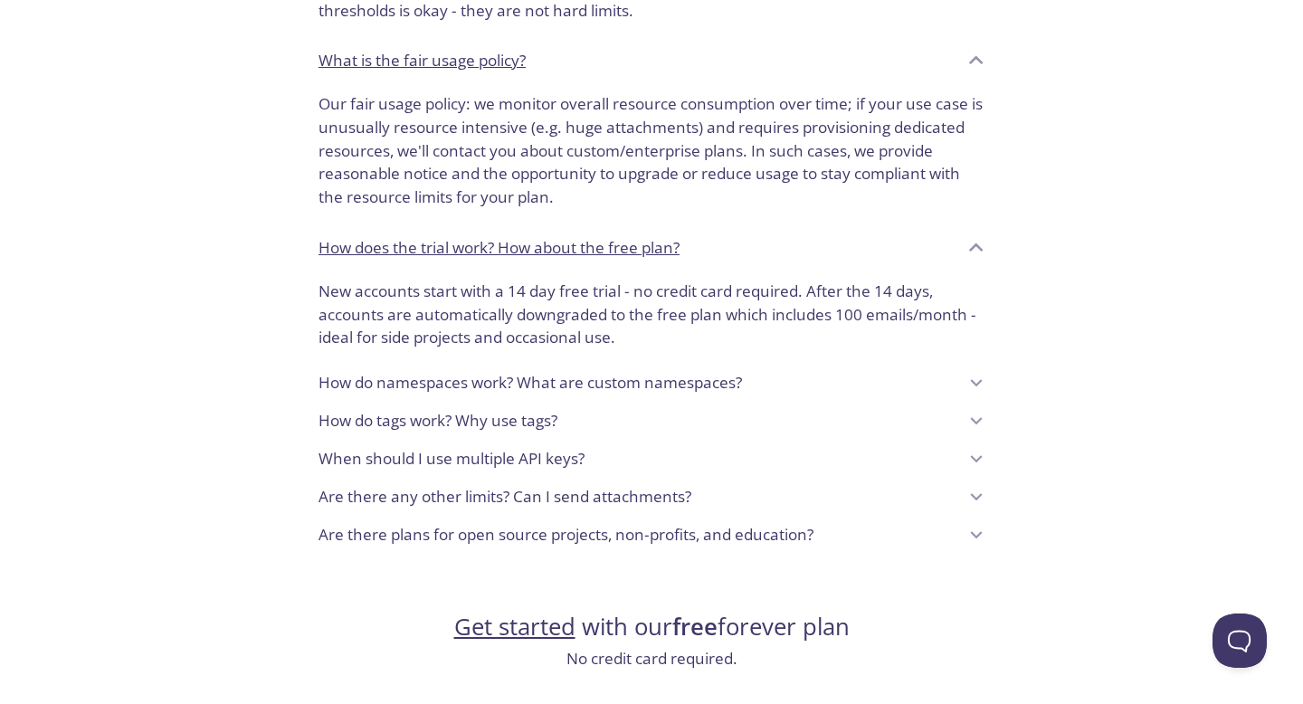
scroll to position [1336, 0]
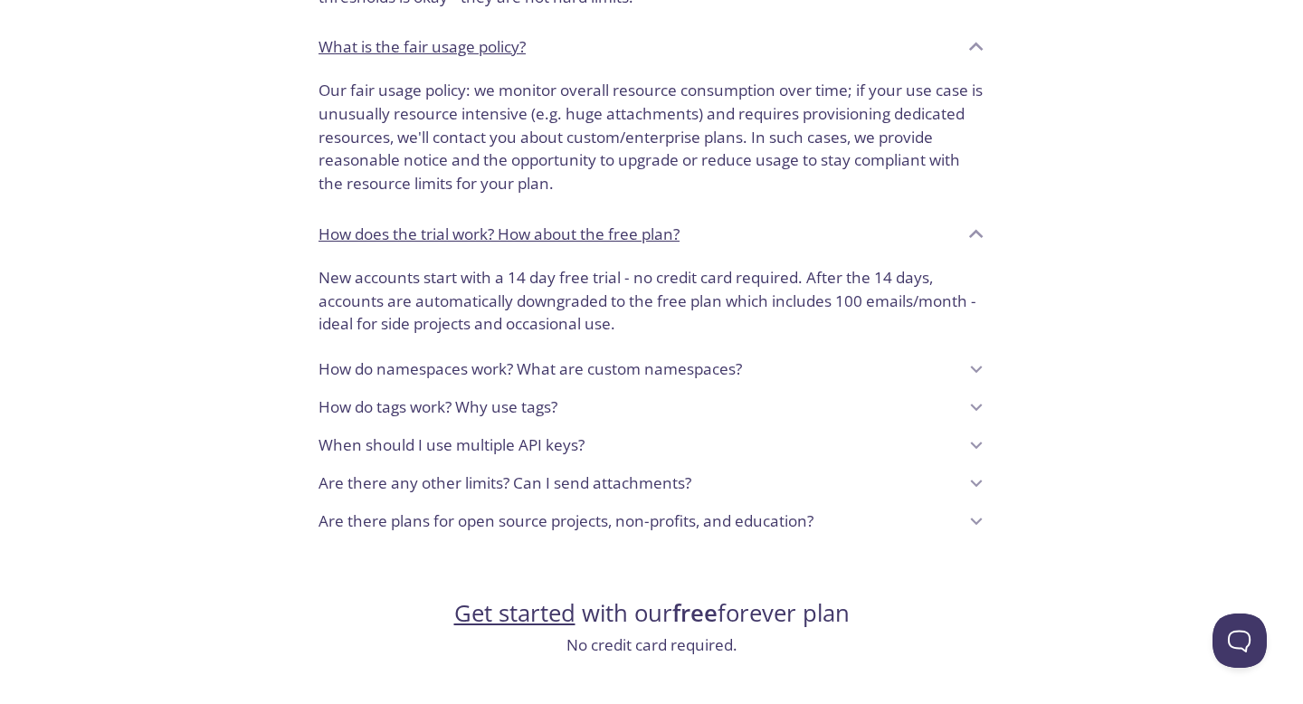
click at [450, 434] on p "When should I use multiple API keys?" at bounding box center [452, 446] width 266 height 24
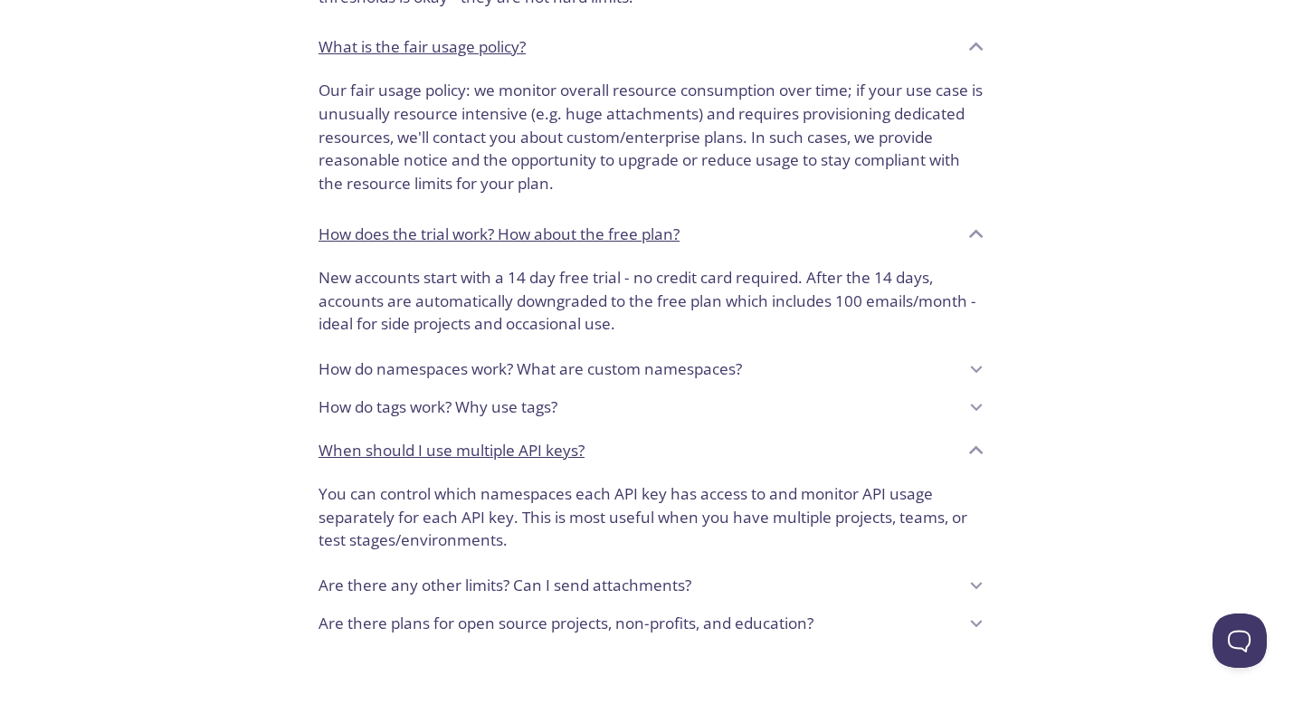
click at [450, 439] on p "When should I use multiple API keys?" at bounding box center [452, 451] width 266 height 24
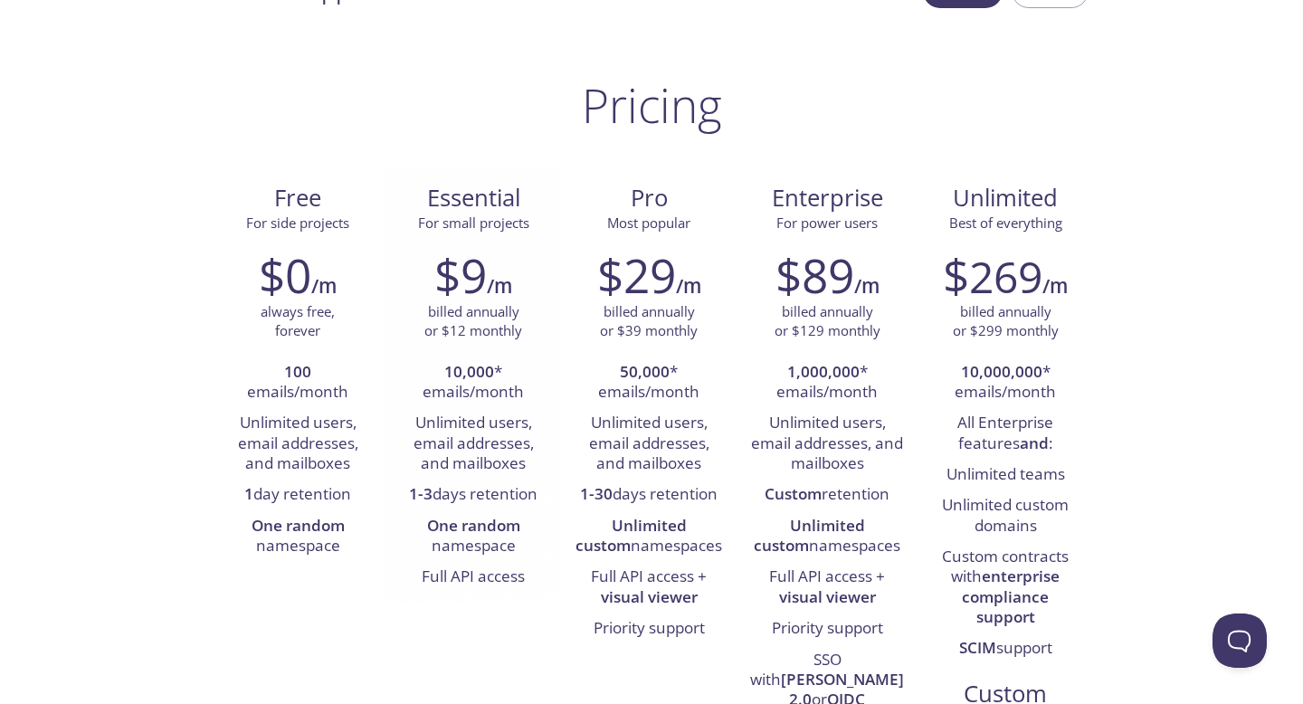
scroll to position [60, 0]
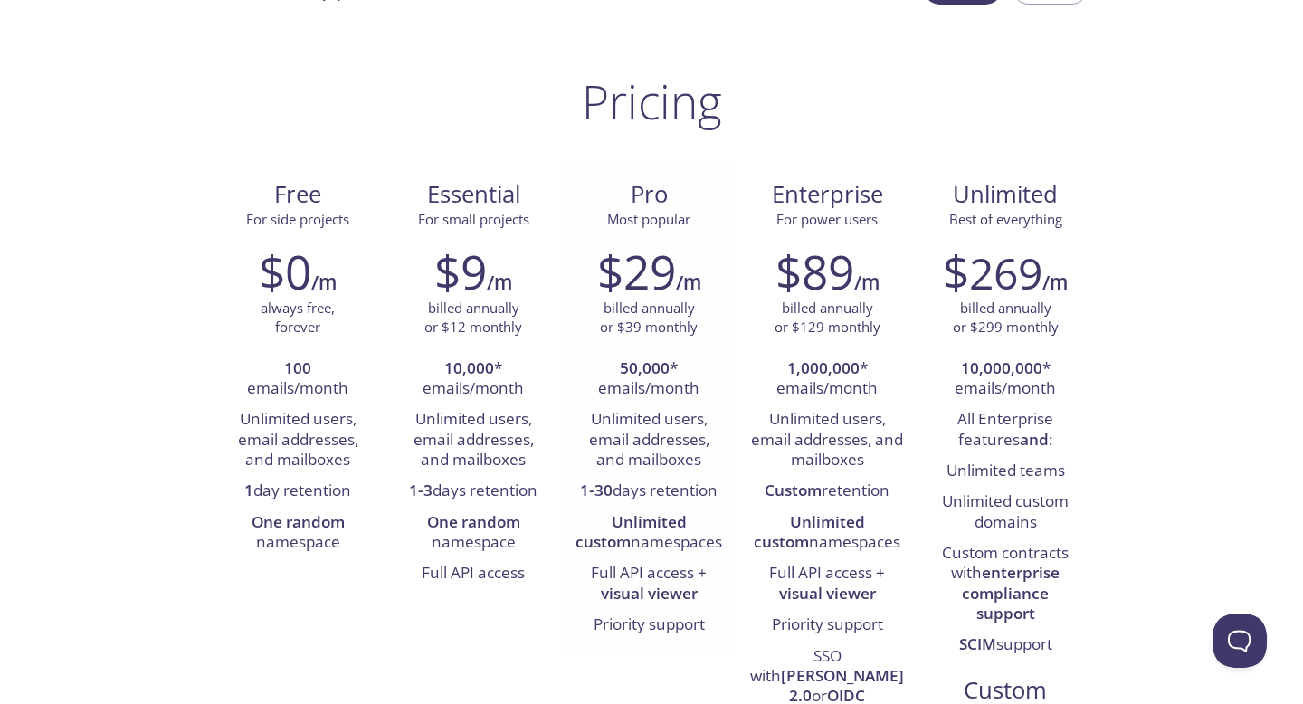
click at [635, 518] on strong "Unlimited custom" at bounding box center [631, 531] width 111 height 41
click at [704, 577] on li "Full API access + visual viewer" at bounding box center [649, 584] width 148 height 52
click at [660, 592] on strong "visual viewer" at bounding box center [649, 593] width 97 height 21
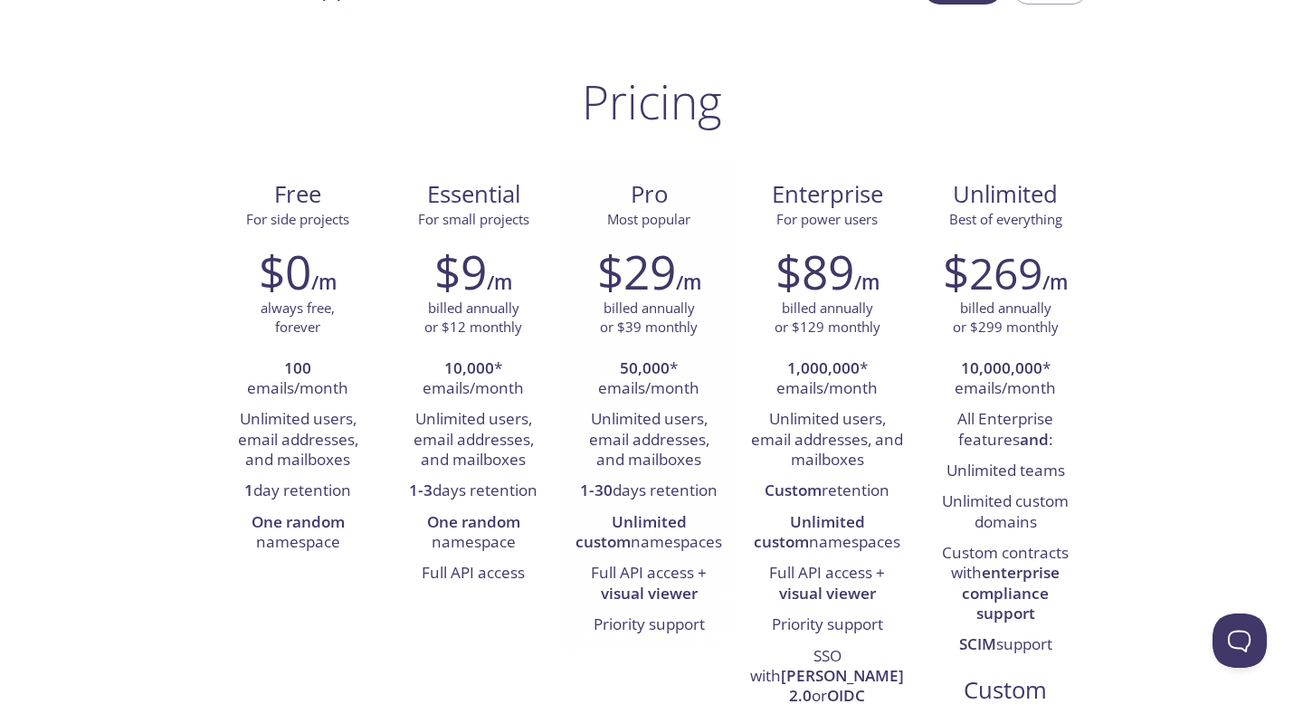
click at [660, 592] on strong "visual viewer" at bounding box center [649, 593] width 97 height 21
click at [643, 611] on li "Priority support" at bounding box center [649, 625] width 148 height 31
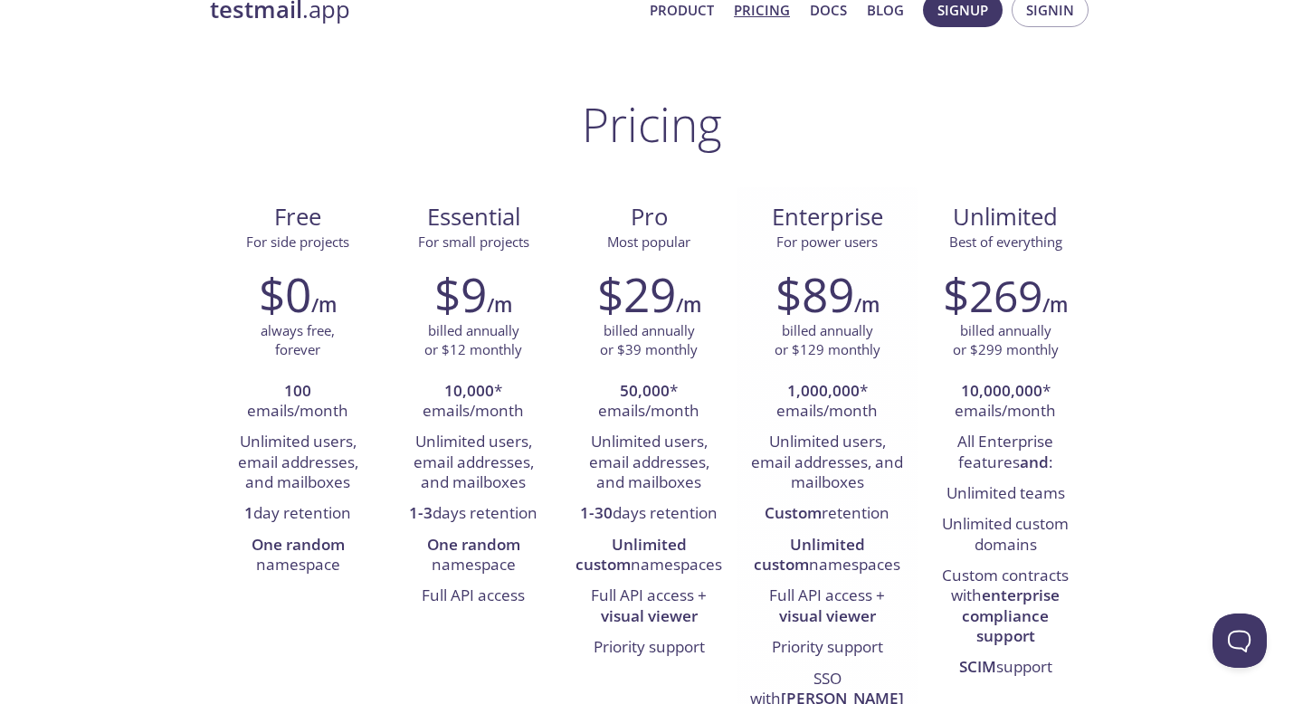
scroll to position [0, 0]
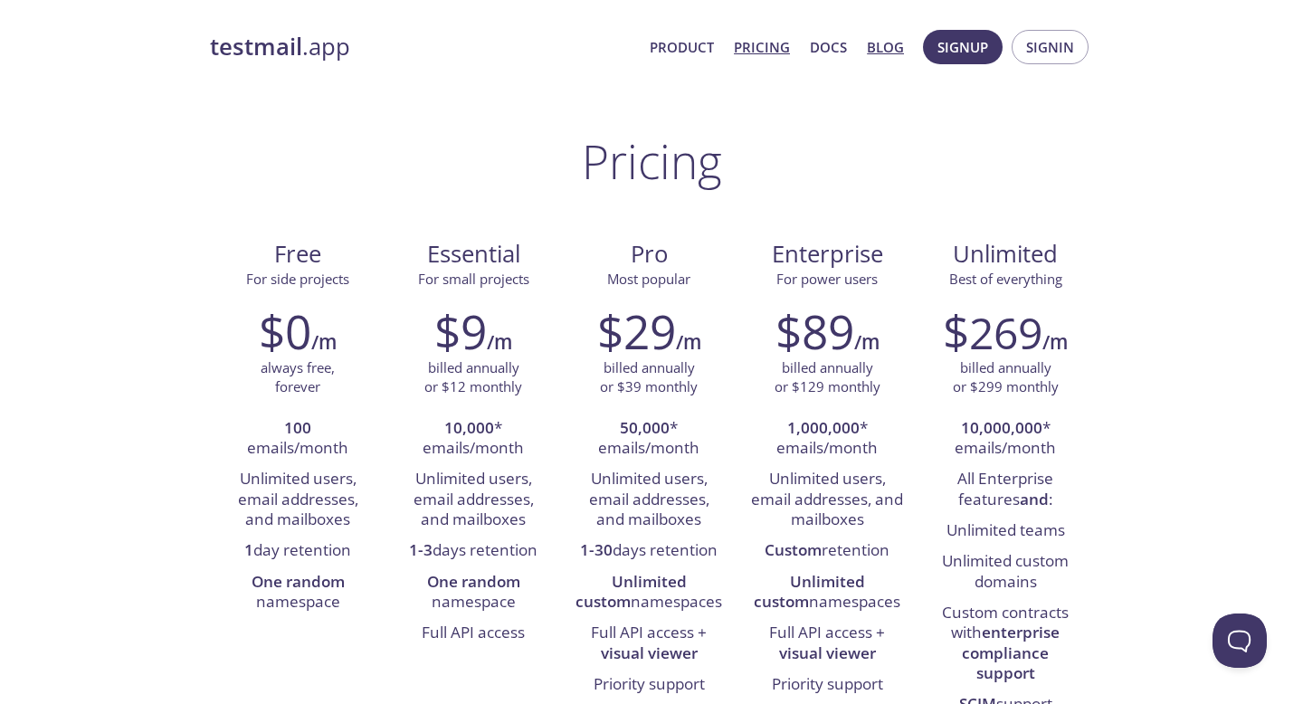
click at [883, 43] on link "Blog" at bounding box center [885, 47] width 37 height 24
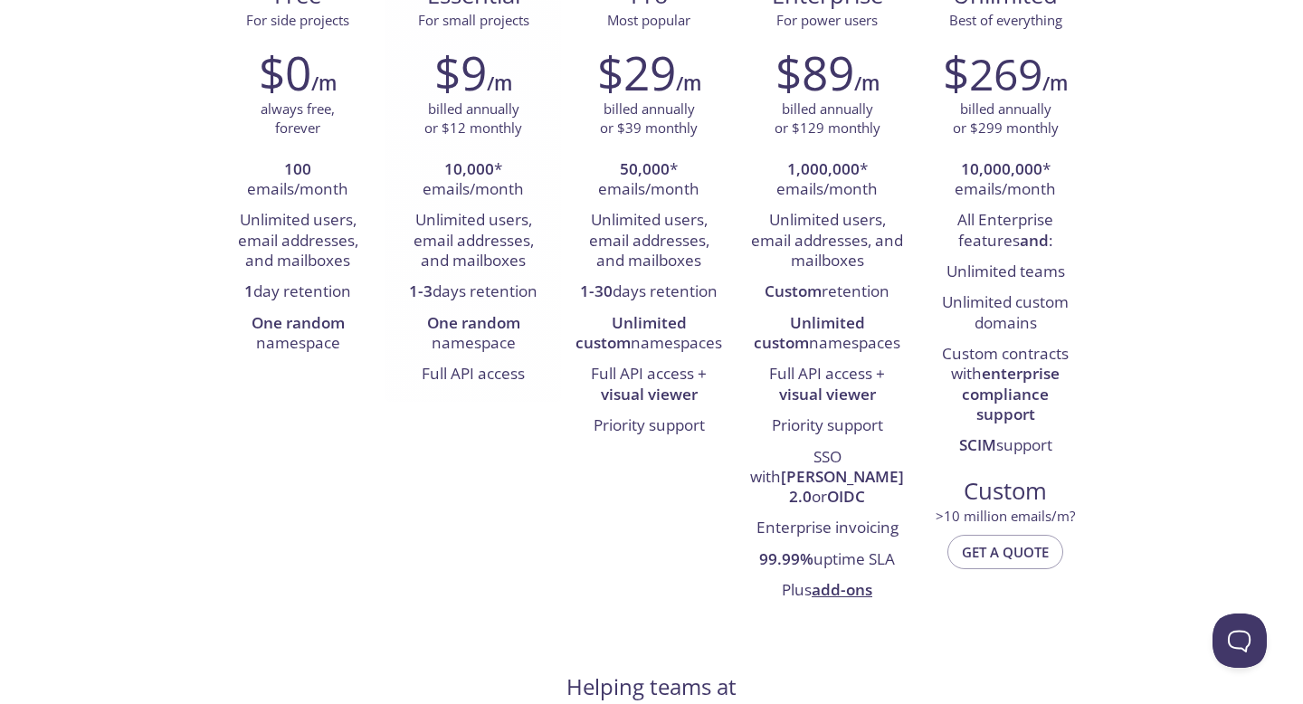
scroll to position [274, 0]
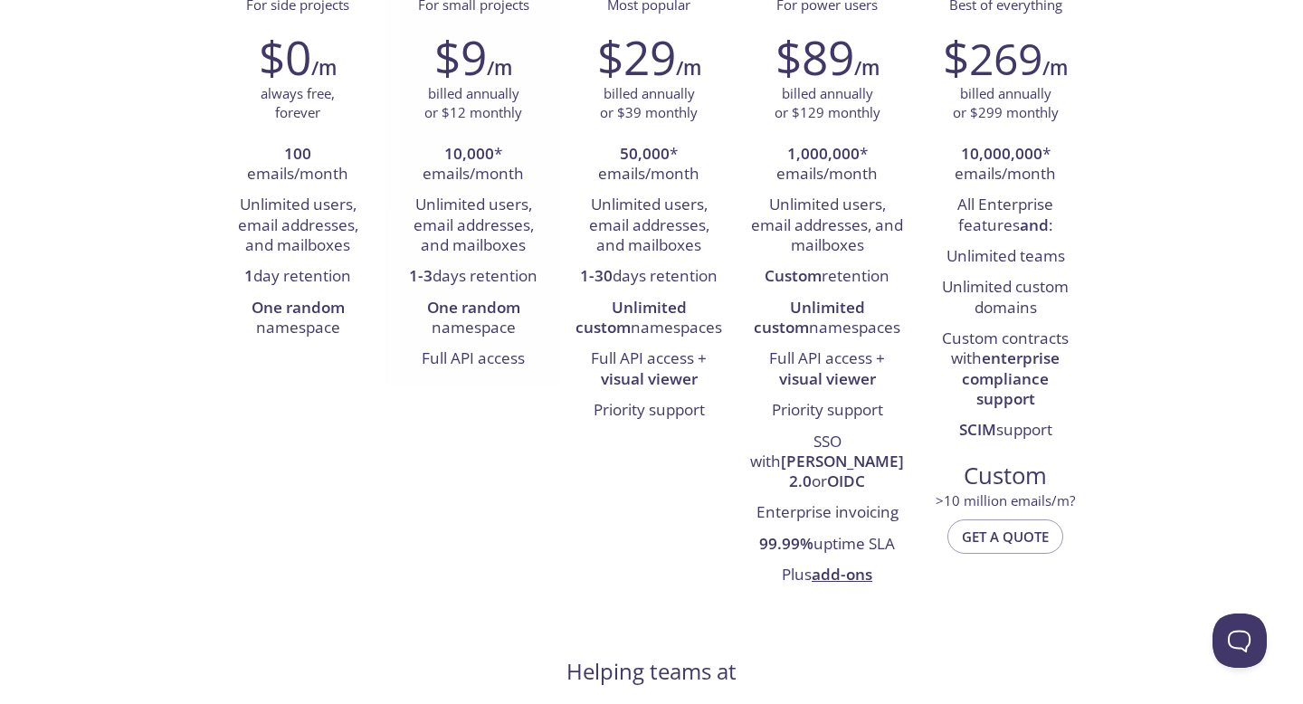
click at [471, 345] on li "Full API access" at bounding box center [473, 359] width 148 height 31
click at [472, 281] on li "1-3 days retention" at bounding box center [473, 277] width 148 height 31
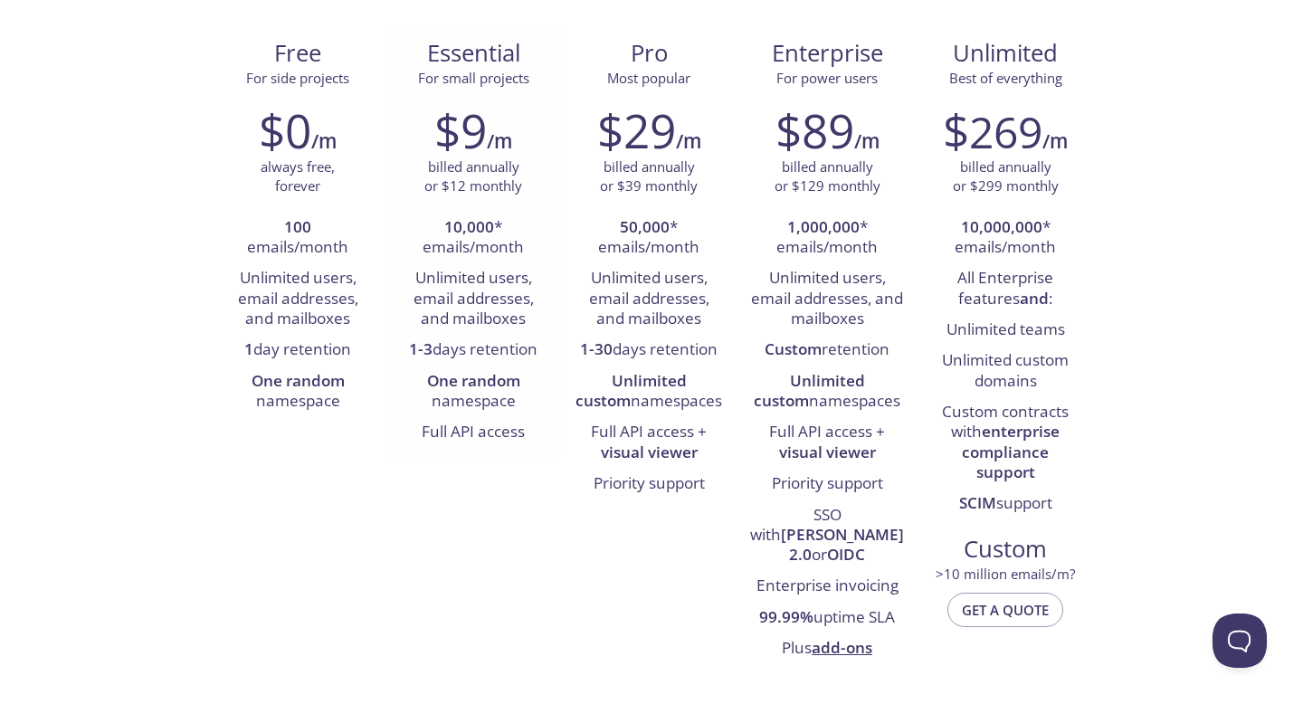
scroll to position [176, 0]
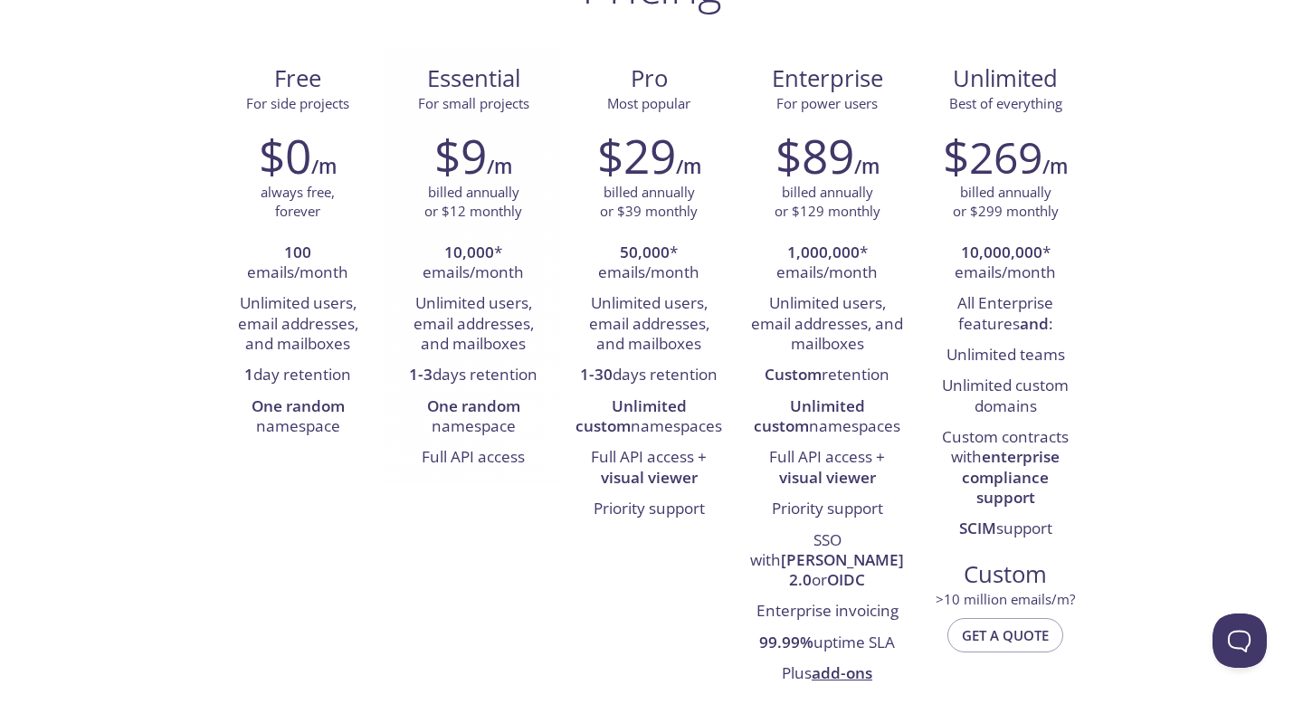
click at [470, 265] on li "10,000 * emails/month" at bounding box center [473, 264] width 148 height 52
click at [466, 257] on strong "10,000" at bounding box center [469, 252] width 50 height 21
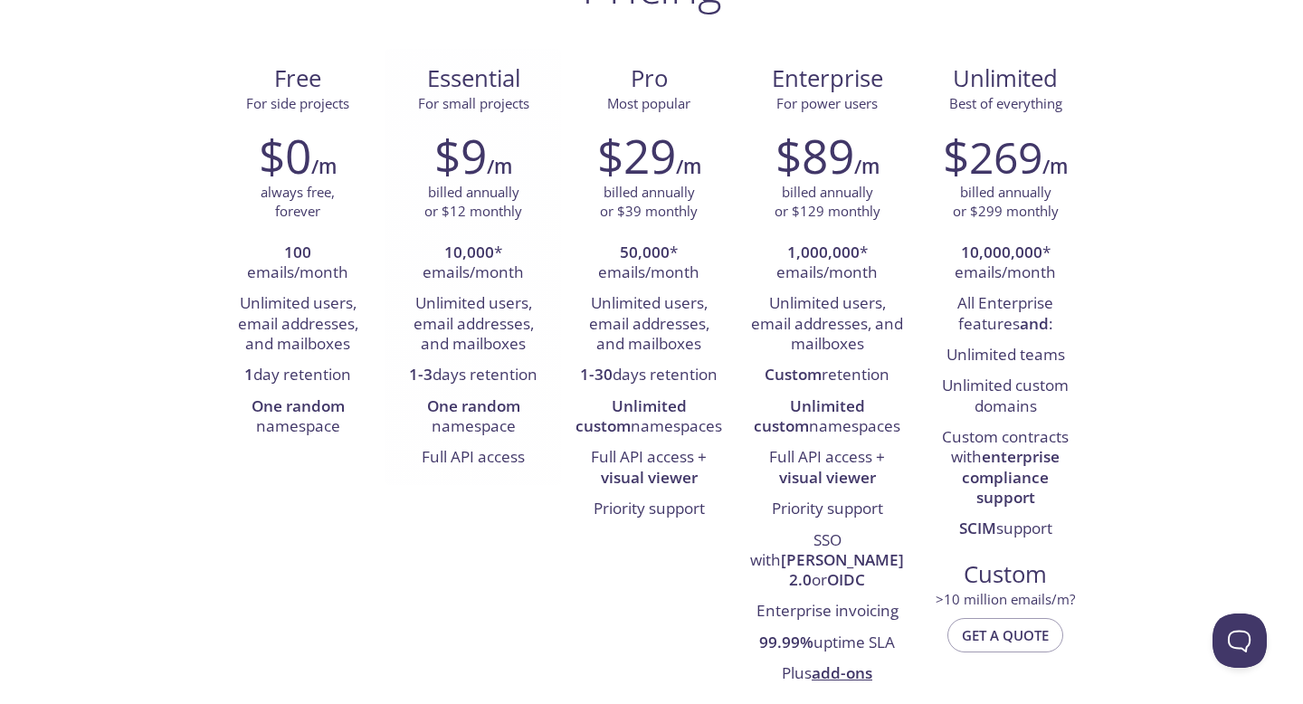
click at [463, 167] on h2 "$9" at bounding box center [460, 156] width 52 height 54
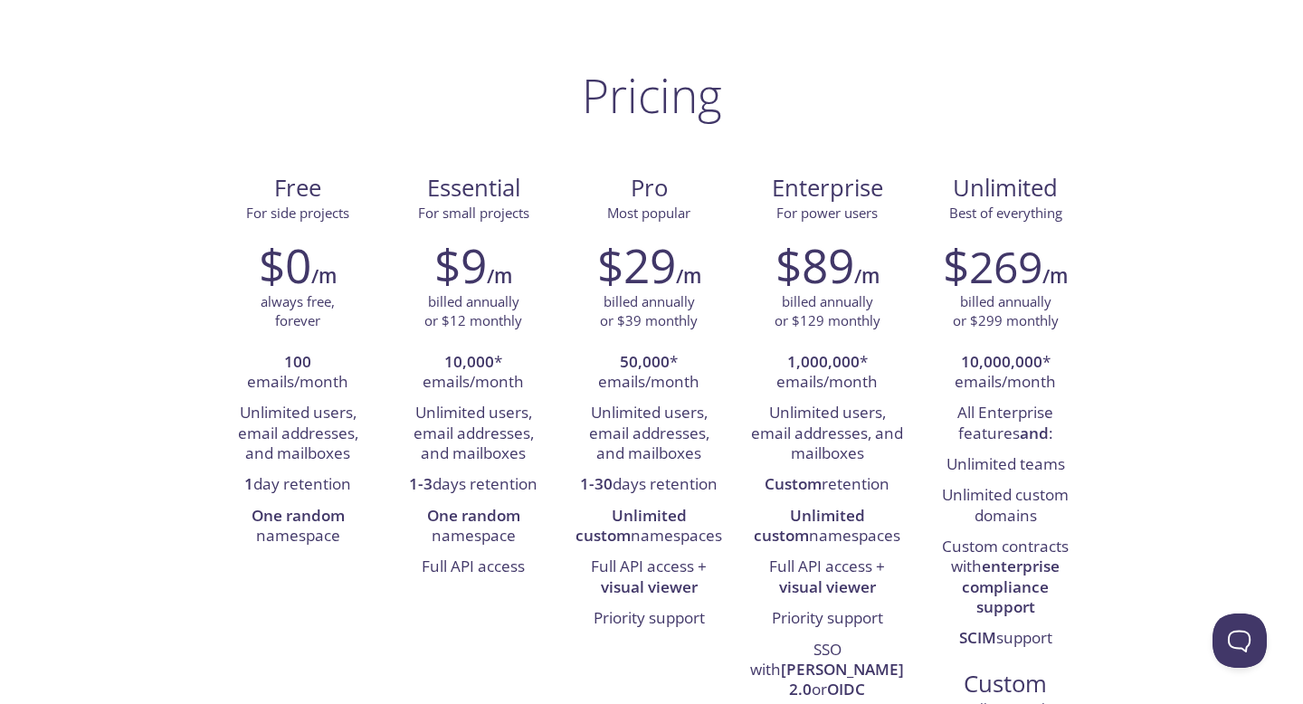
scroll to position [0, 0]
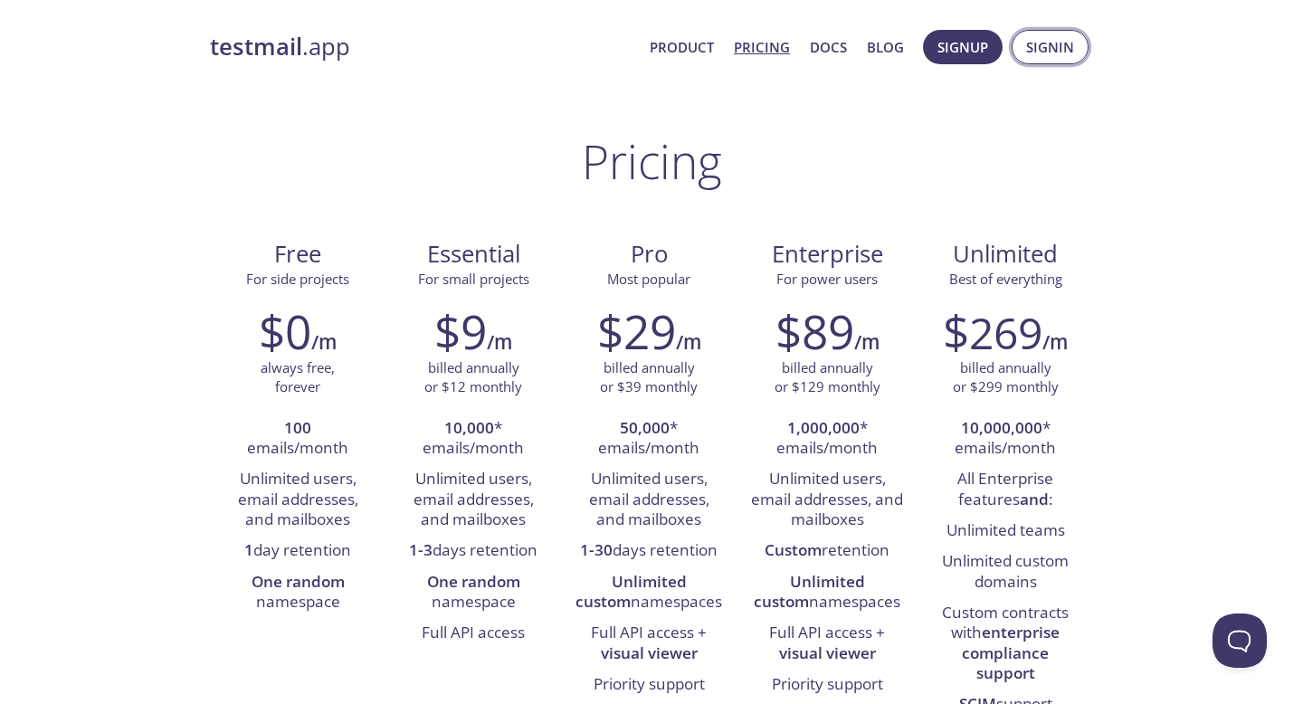
click at [1022, 52] on button "Signin" at bounding box center [1050, 47] width 77 height 34
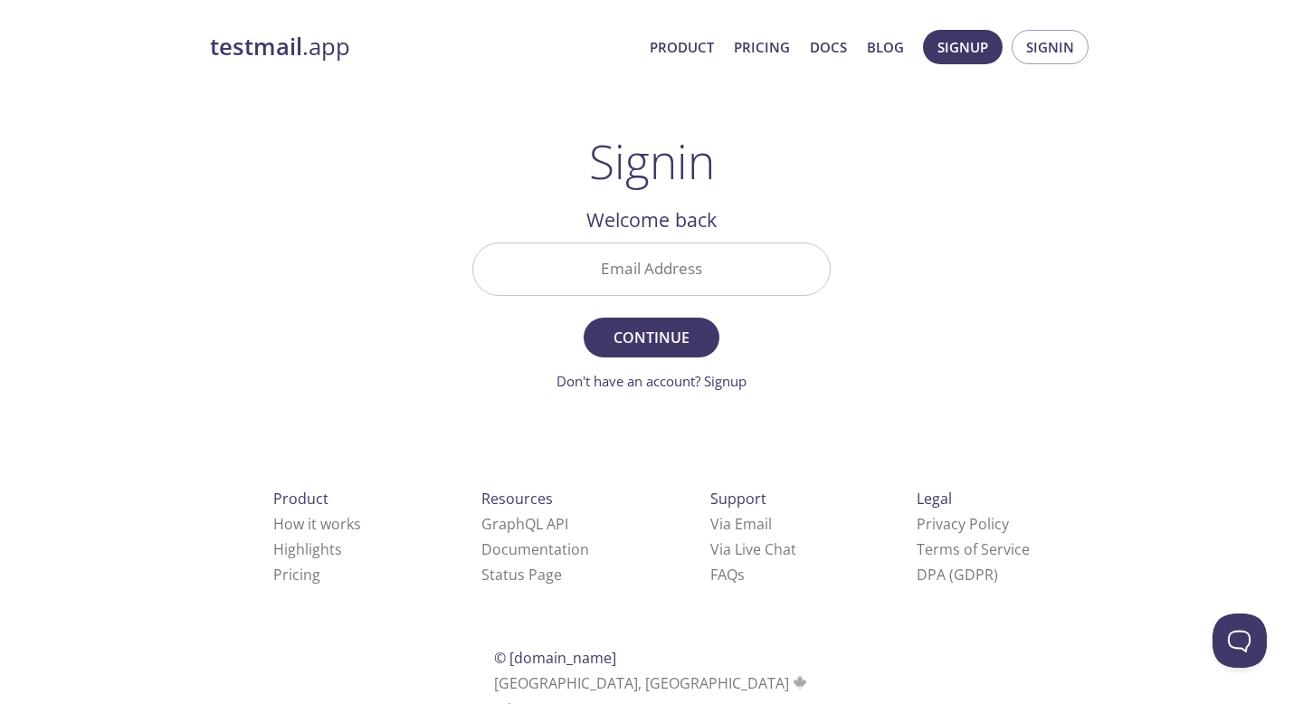
click at [732, 283] on input "Email Address" at bounding box center [651, 269] width 357 height 52
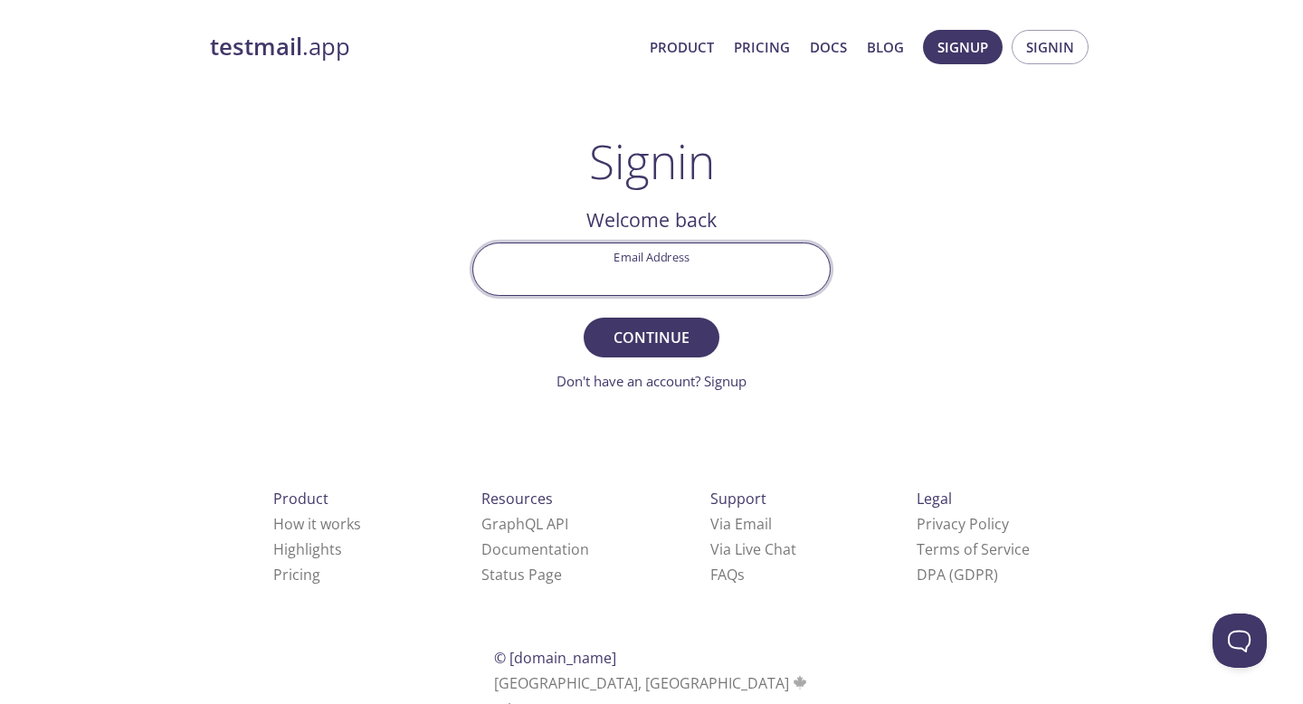
click at [874, 272] on div "testmail .app Product Pricing Docs Blog Signup Signin Signin Welcome back Email…" at bounding box center [651, 395] width 927 height 755
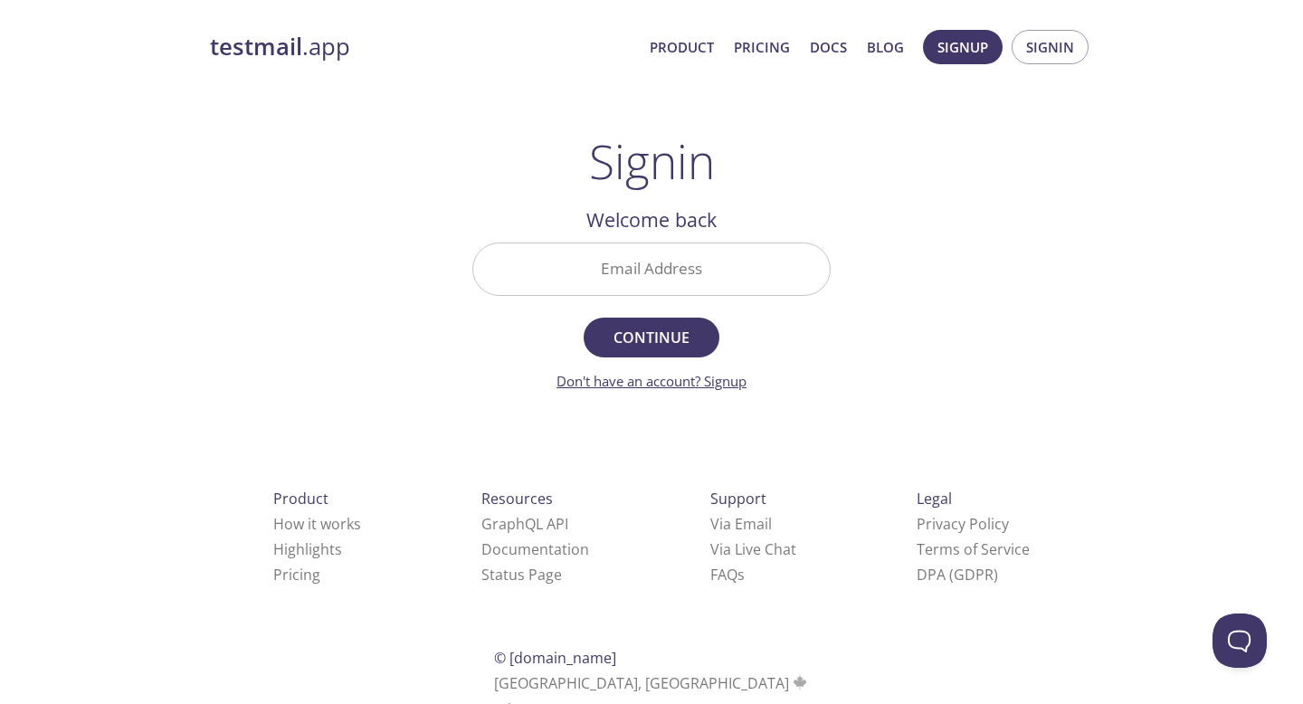
click at [725, 384] on link "Don't have an account? Signup" at bounding box center [652, 381] width 190 height 18
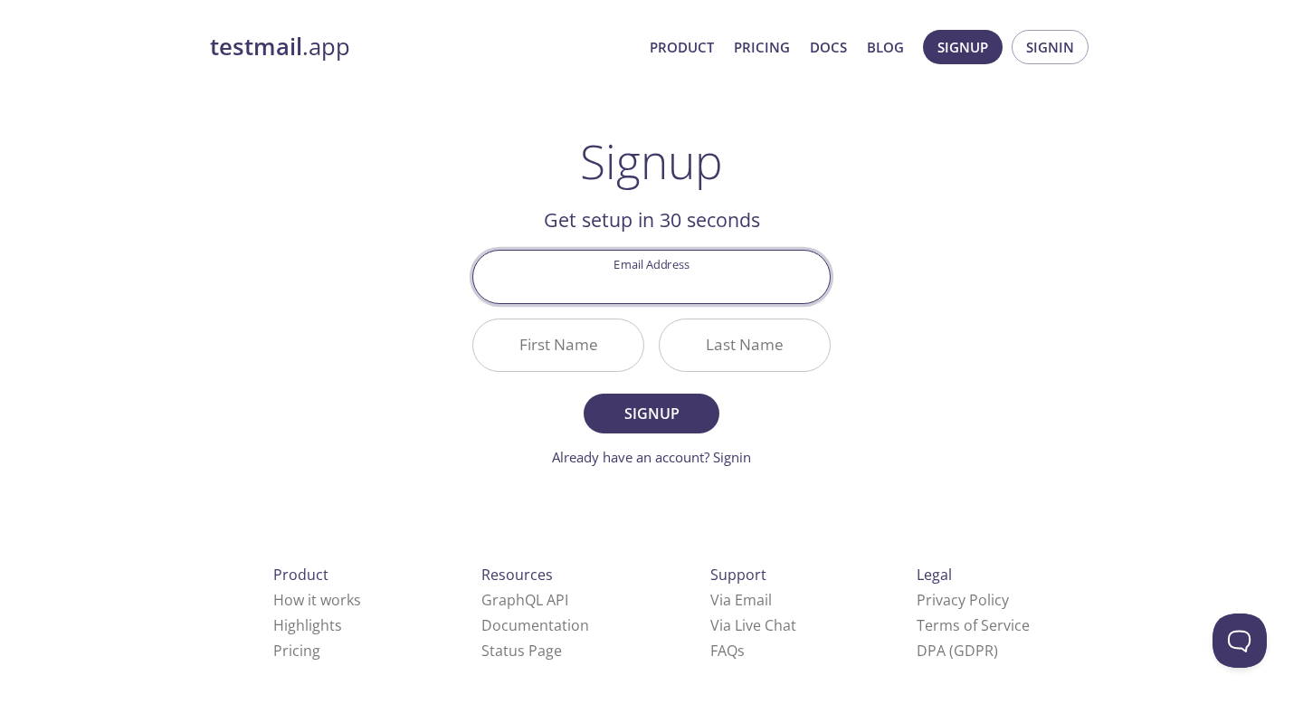
click at [662, 290] on input "Email Address" at bounding box center [651, 277] width 357 height 52
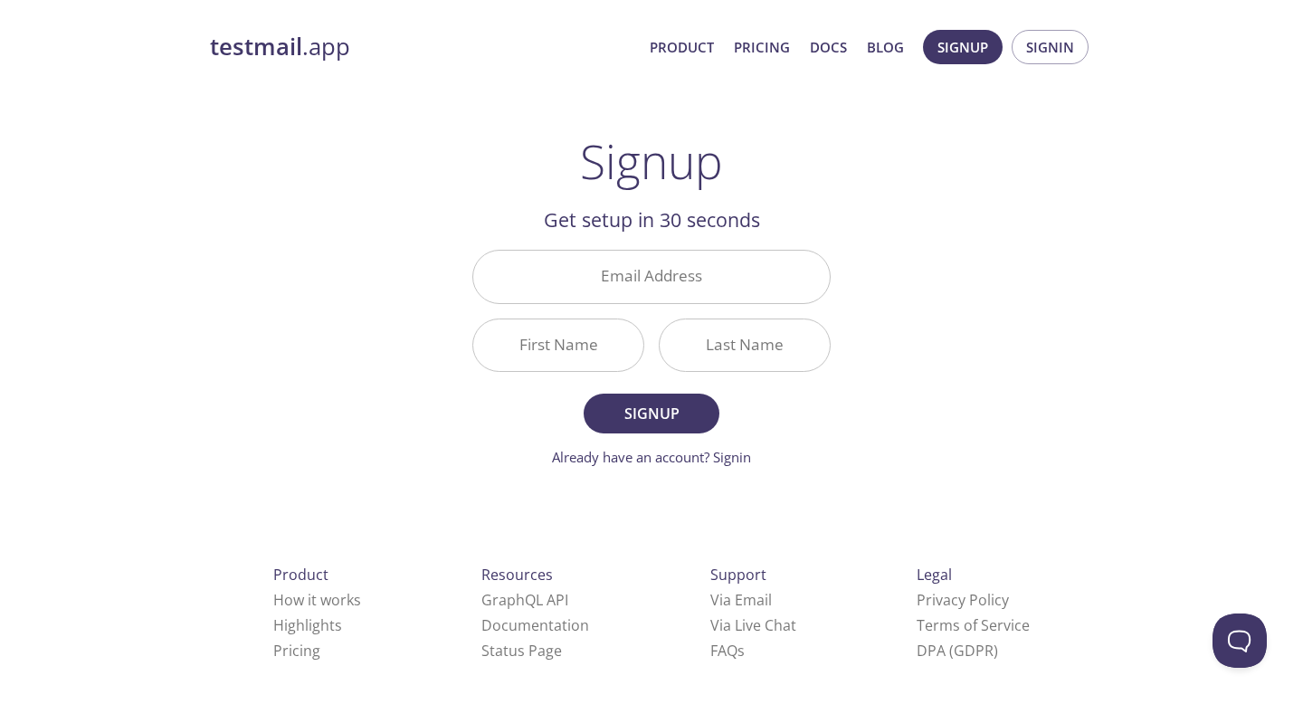
click at [894, 164] on div "testmail .app Product Pricing Docs Blog Signup Signin Signup Get setup in 30 se…" at bounding box center [651, 433] width 927 height 831
click at [710, 599] on link "Via Email" at bounding box center [741, 600] width 62 height 20
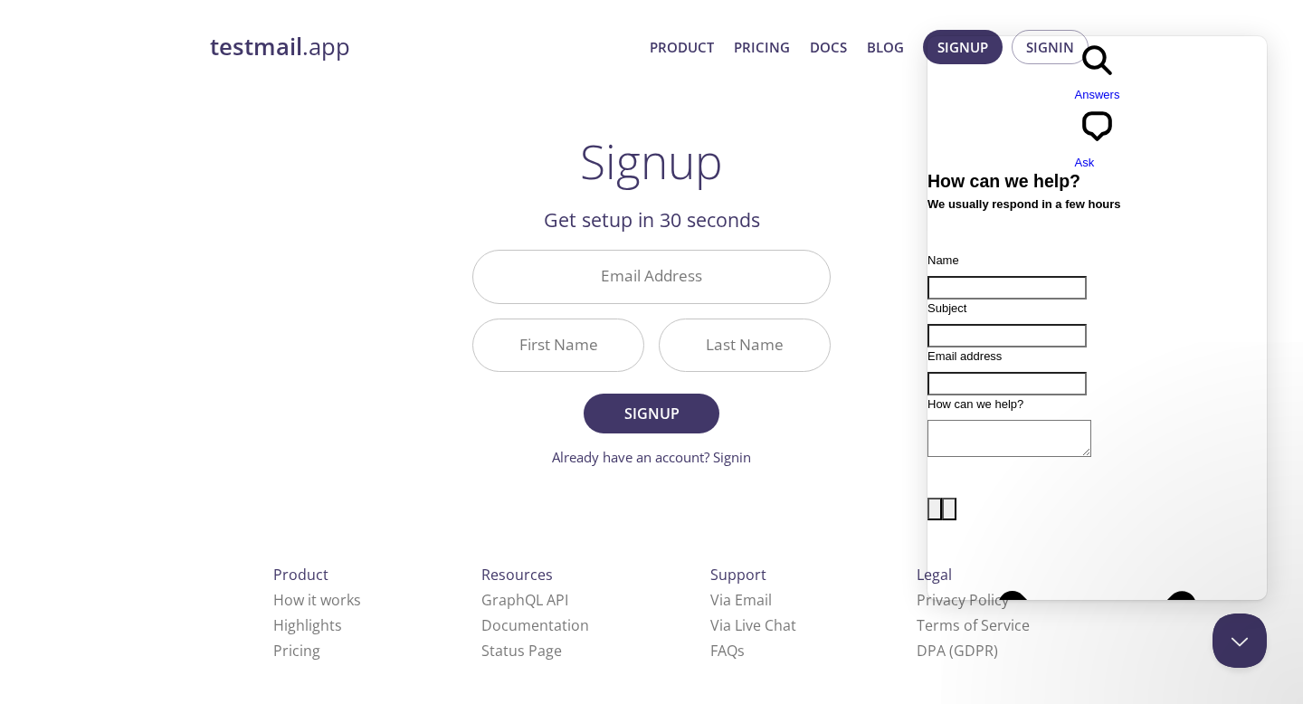
click at [1005, 276] on input "Name" at bounding box center [1007, 288] width 159 height 24
click at [1001, 252] on div "Name Subject Email address How can we help? image-plus emoji cross-large Send a…" at bounding box center [1097, 570] width 339 height 637
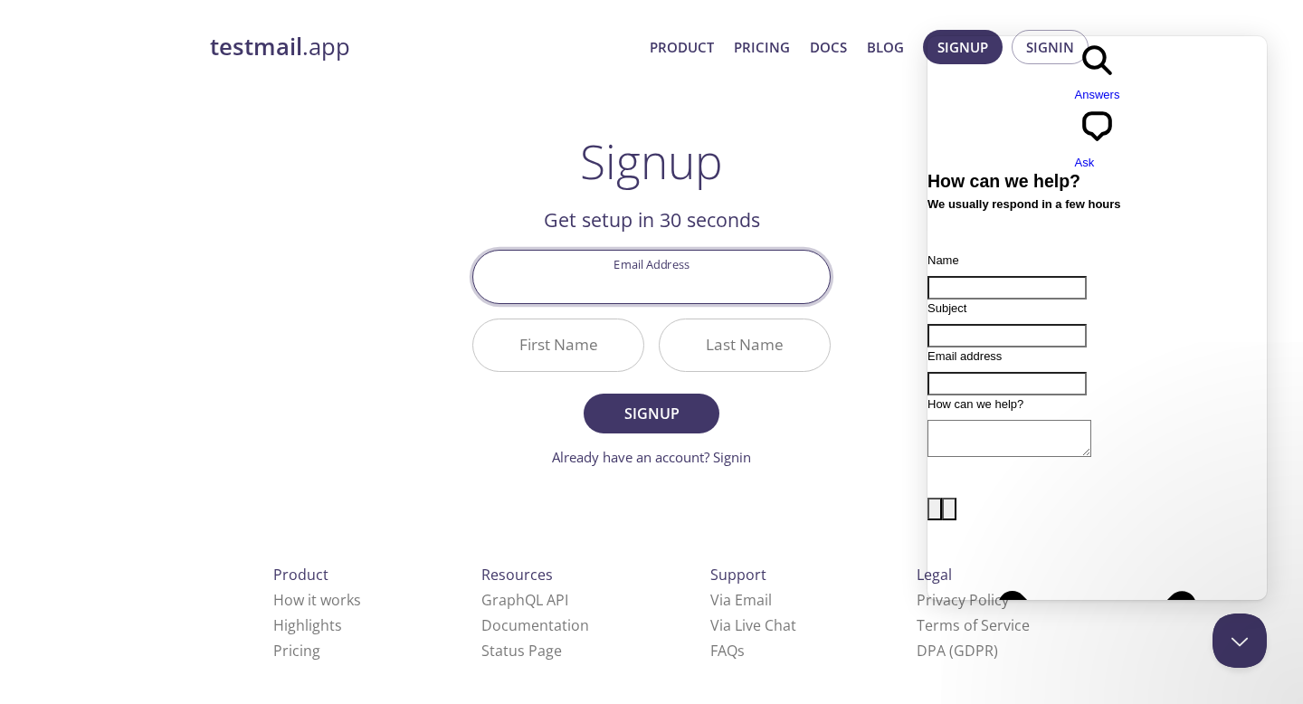
click at [706, 272] on input "Email Address" at bounding box center [651, 277] width 357 height 52
click at [694, 232] on h2 "Get setup in 30 seconds" at bounding box center [651, 220] width 358 height 31
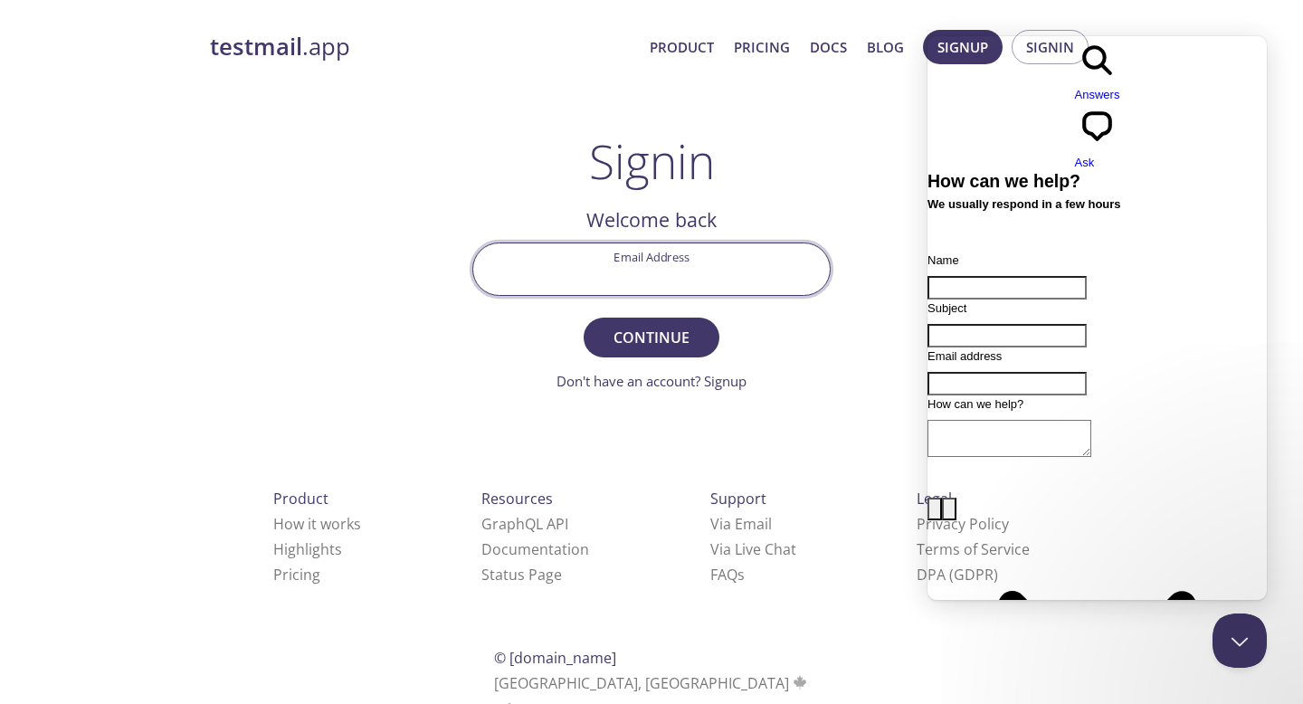
click at [718, 263] on input "Email Address" at bounding box center [651, 269] width 357 height 52
click at [698, 219] on h2 "Welcome back" at bounding box center [651, 220] width 358 height 31
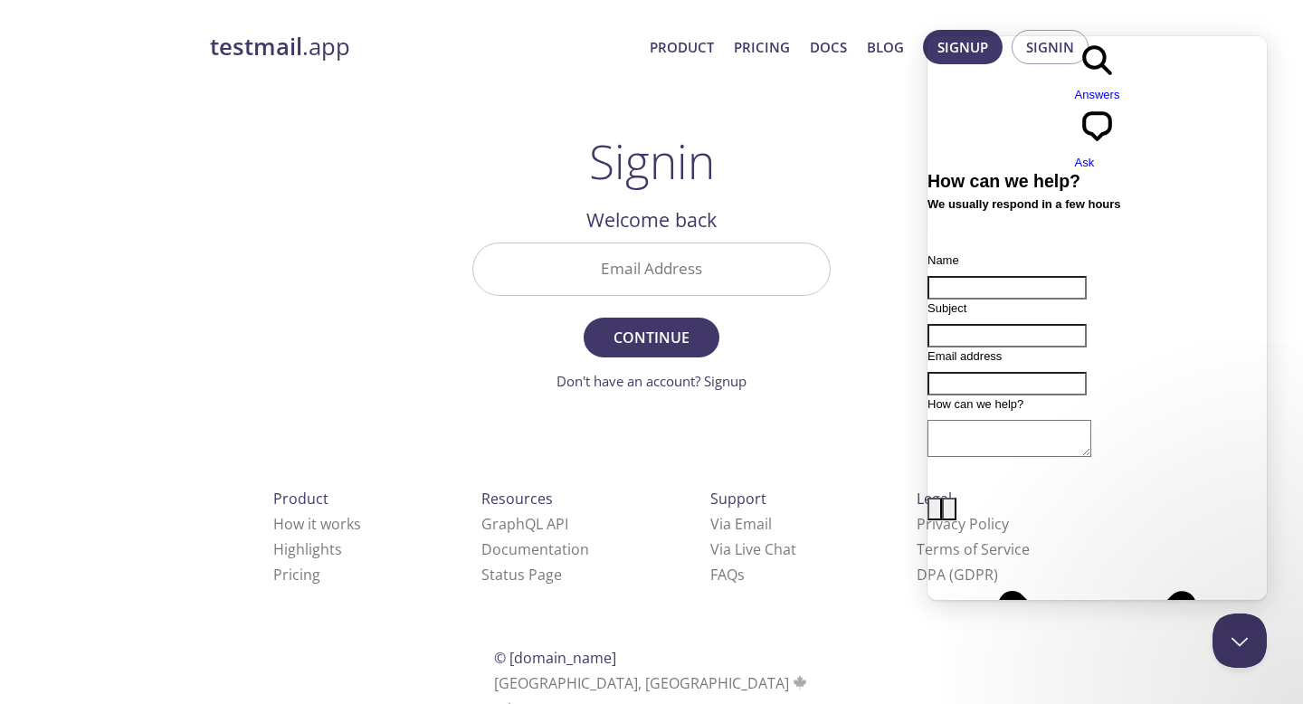
click at [685, 292] on input "Email Address" at bounding box center [651, 269] width 357 height 52
click at [679, 218] on h2 "Welcome back" at bounding box center [651, 220] width 358 height 31
click at [719, 378] on link "Don't have an account? Signup" at bounding box center [652, 381] width 190 height 18
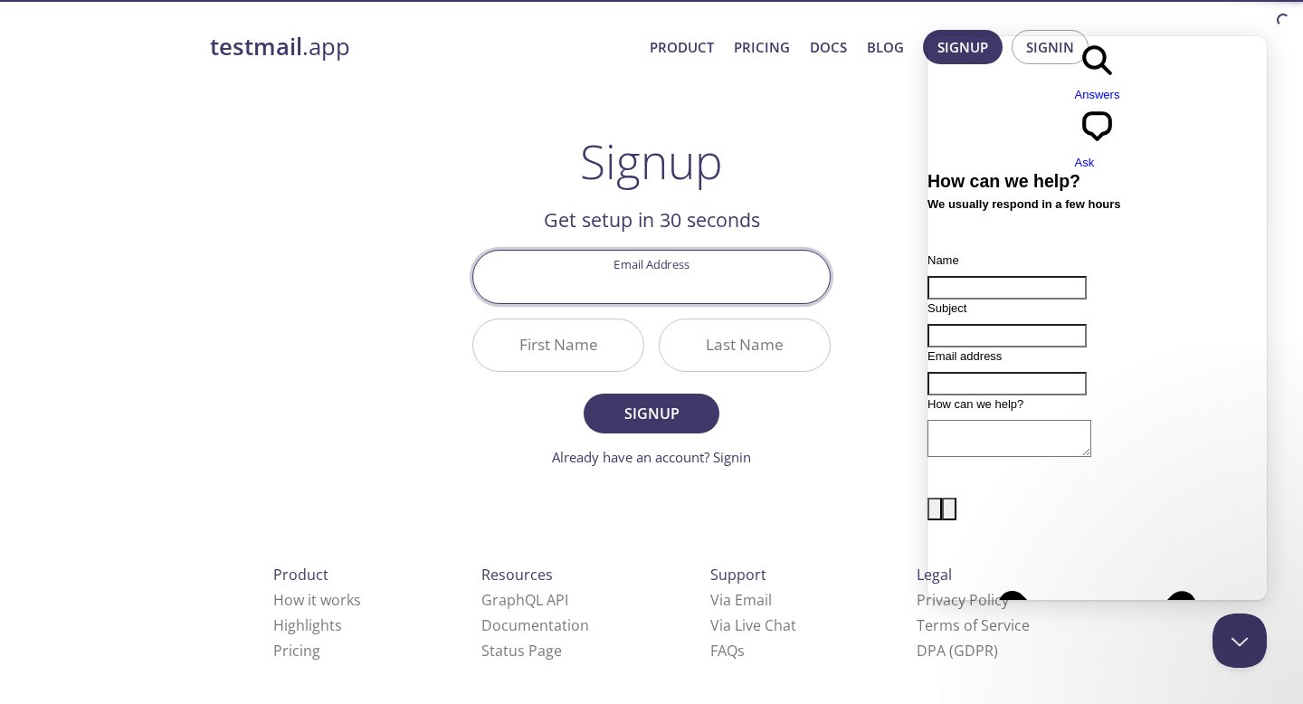
click at [691, 291] on input "Email Address" at bounding box center [651, 277] width 357 height 52
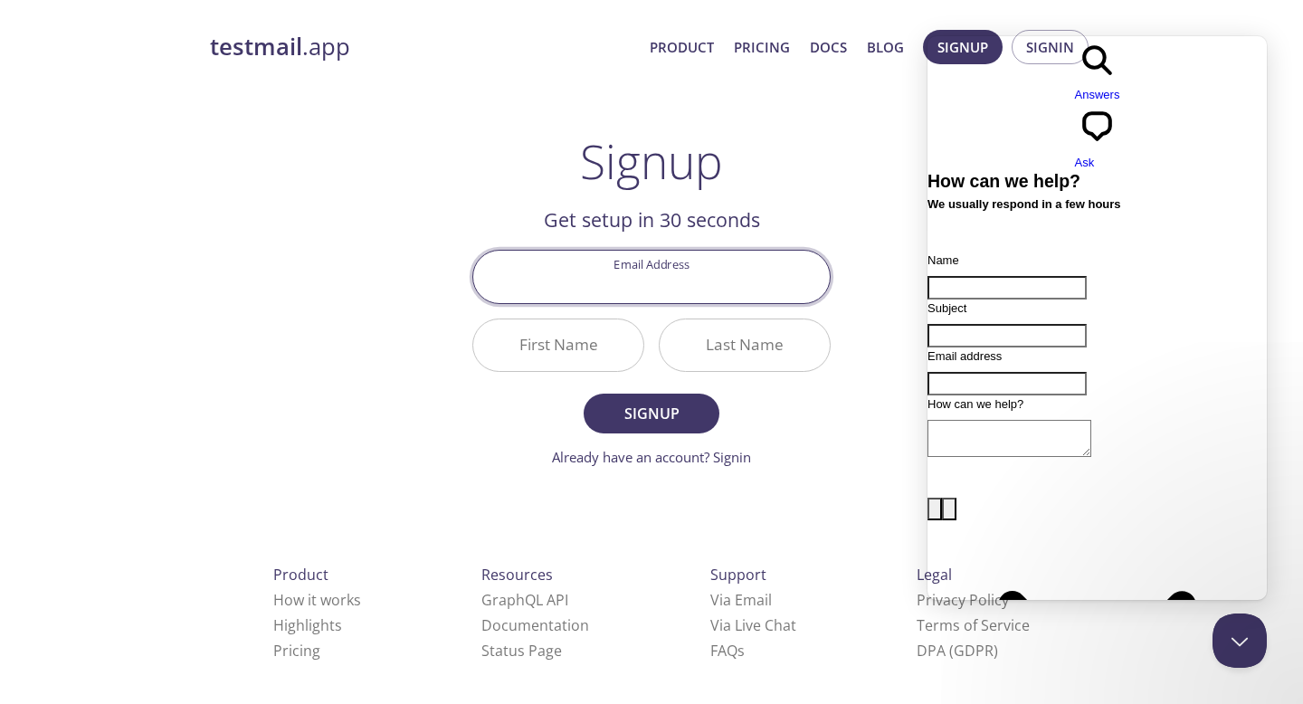
type input "kripanshusingh16@gmail.com"
click at [577, 354] on input "First Name" at bounding box center [558, 345] width 170 height 52
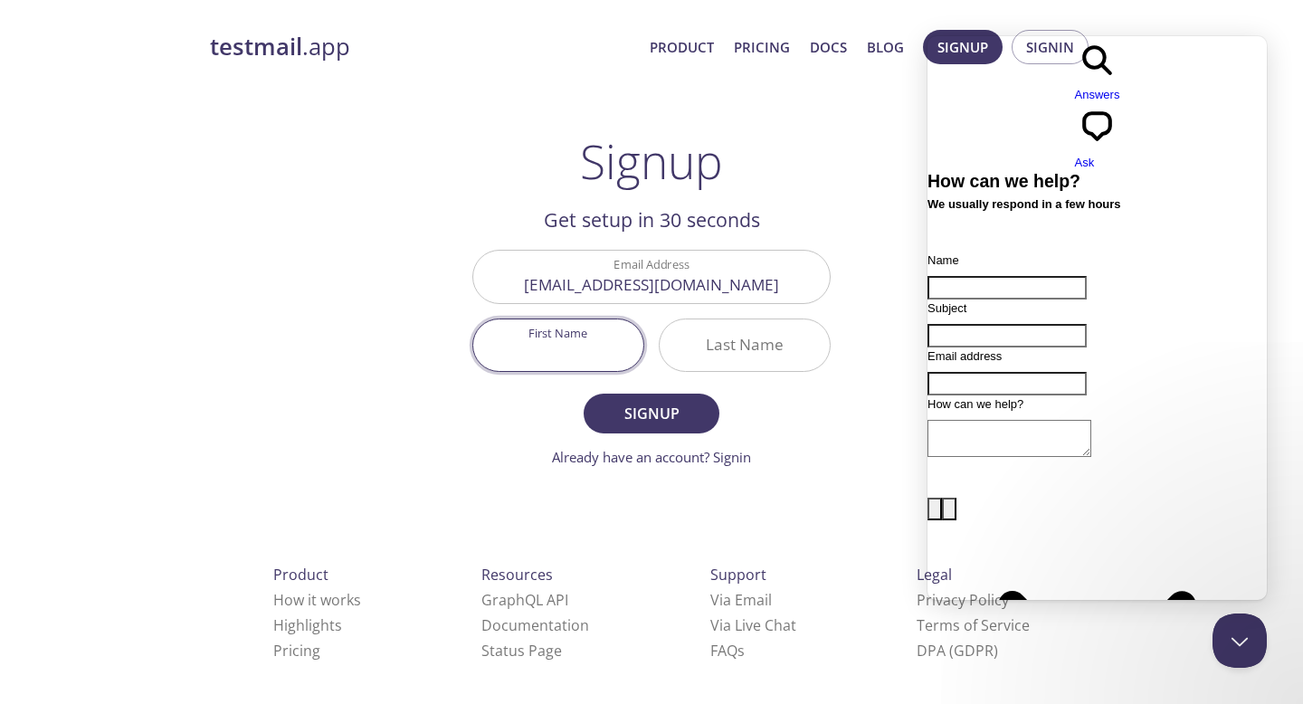
click at [577, 359] on input "First Name" at bounding box center [558, 345] width 170 height 52
type input "Kripanshu"
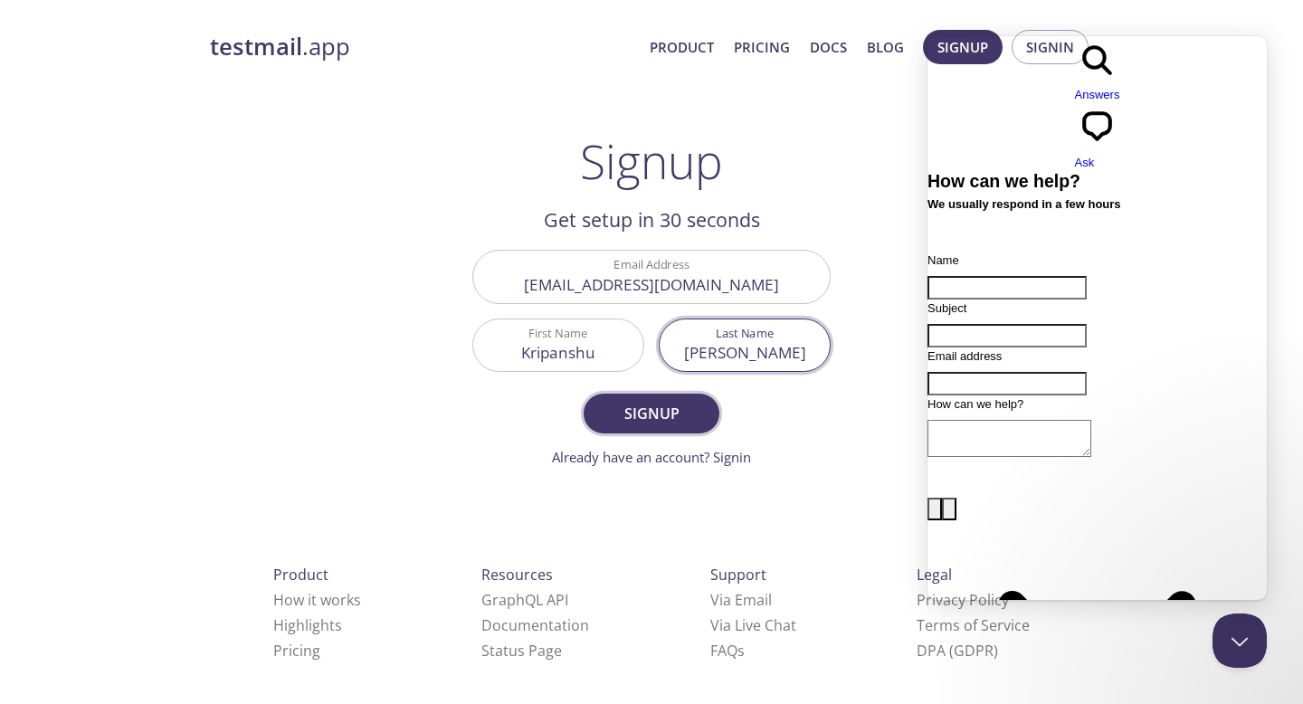
type input "Singh"
click at [615, 418] on span "Signup" at bounding box center [652, 413] width 96 height 25
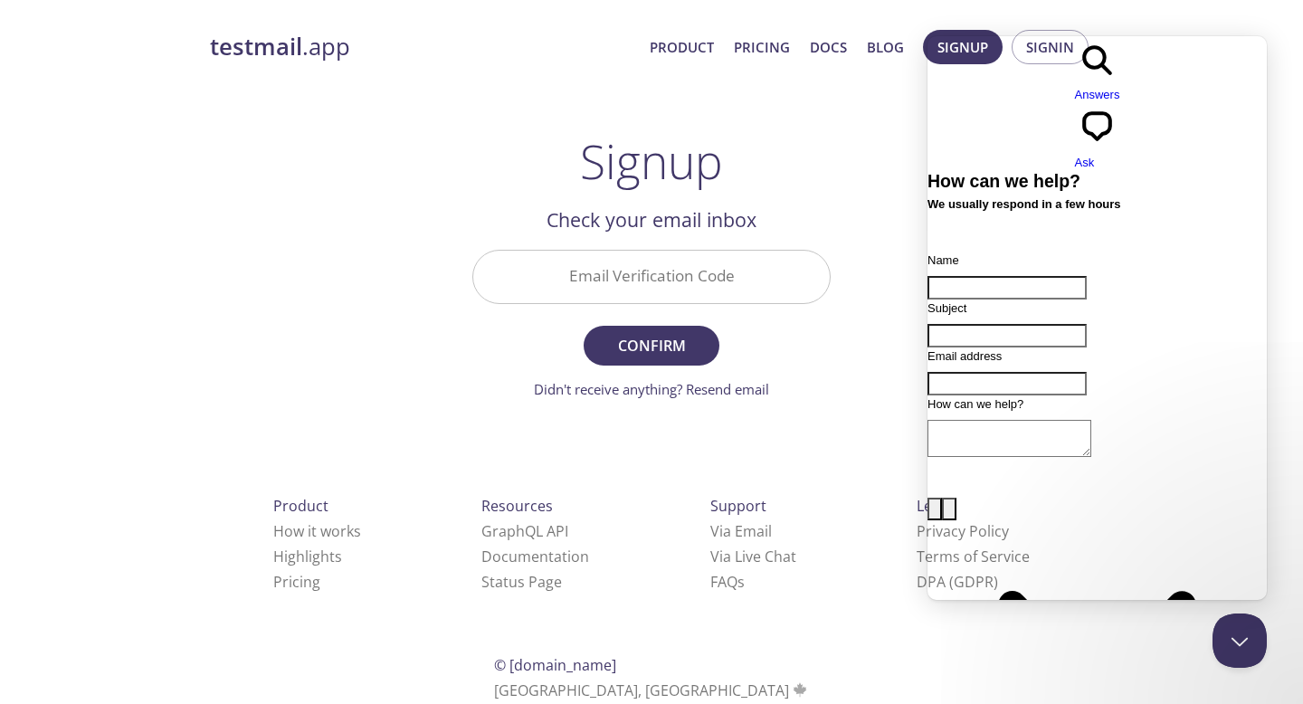
click at [696, 272] on input "Email Verification Code" at bounding box center [651, 277] width 357 height 52
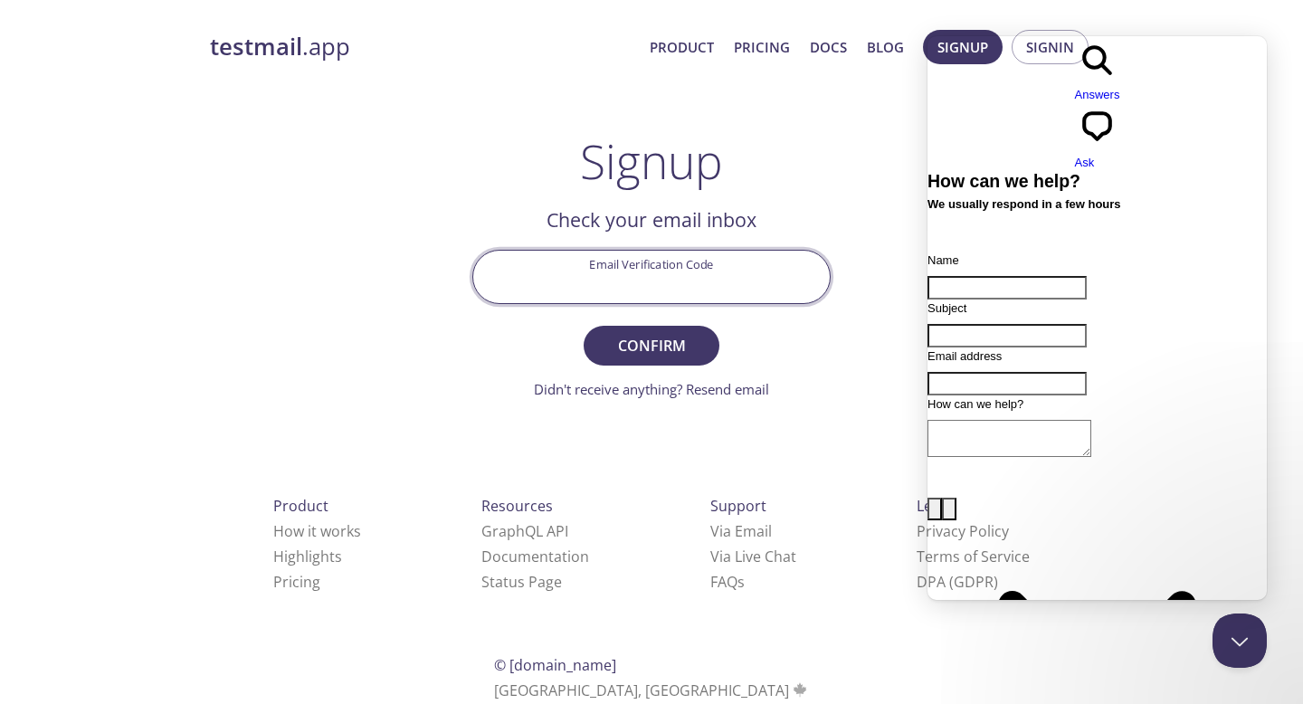
paste input "5CG5RAR"
type input "5CG5RAR"
click at [667, 345] on span "Confirm" at bounding box center [652, 345] width 96 height 25
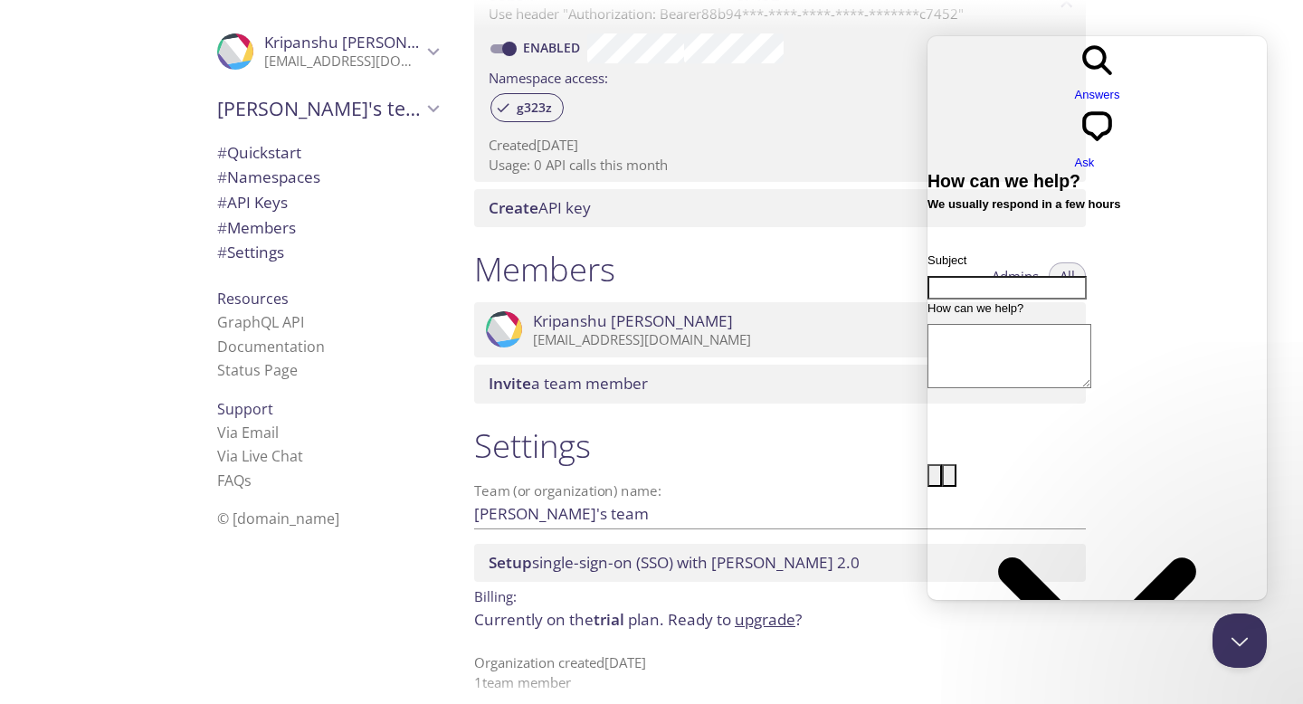
scroll to position [583, 0]
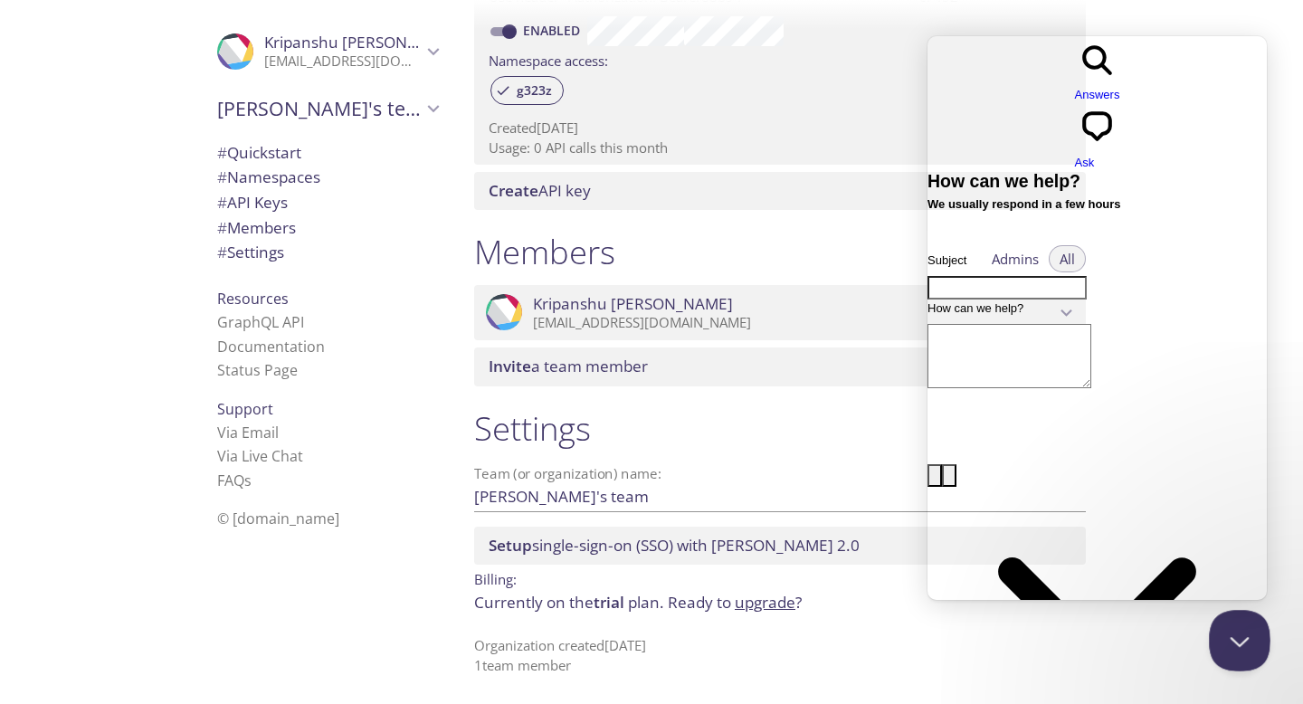
click at [1236, 632] on button "Close Beacon popover" at bounding box center [1236, 637] width 54 height 54
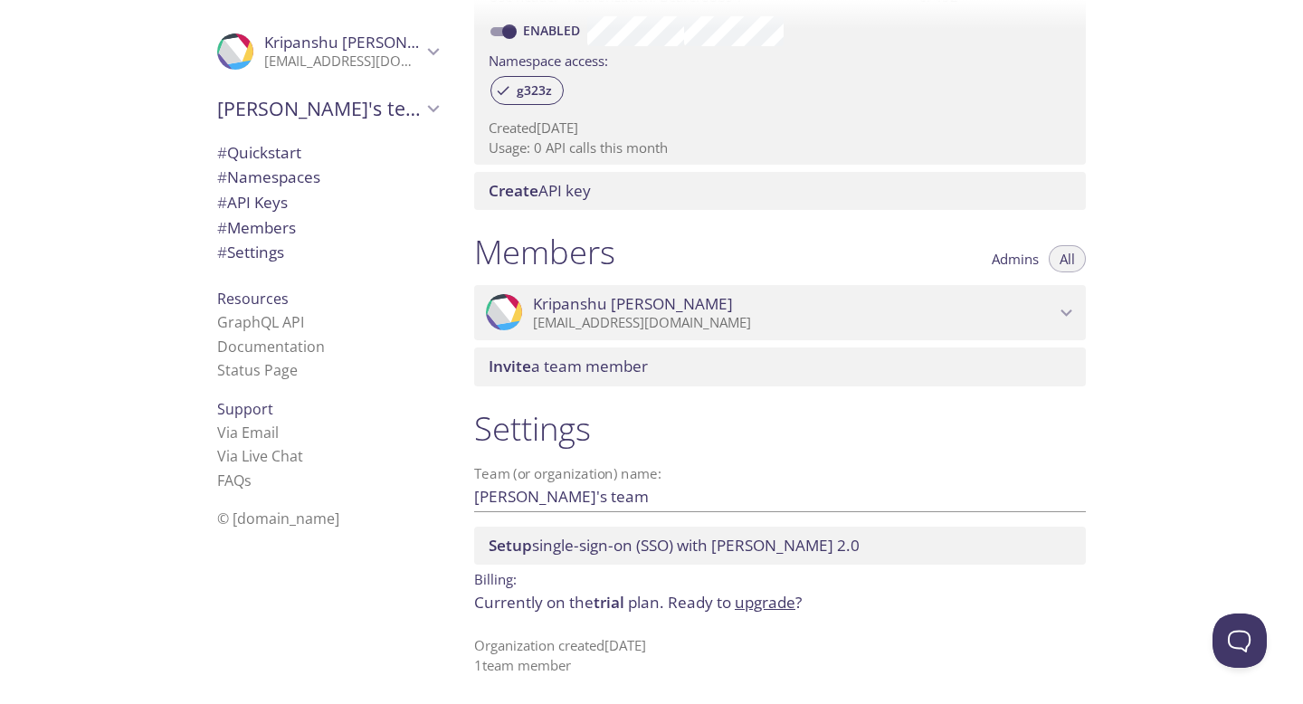
click at [767, 598] on link "upgrade" at bounding box center [765, 602] width 61 height 21
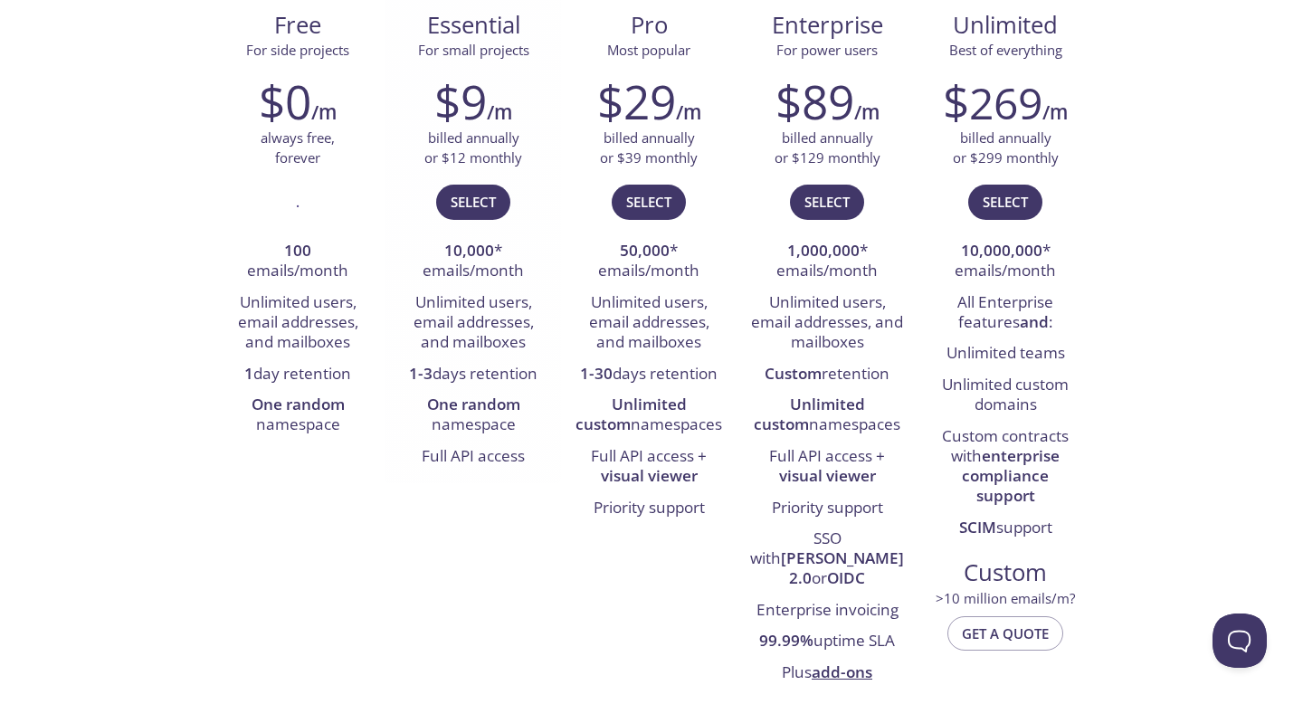
scroll to position [305, 0]
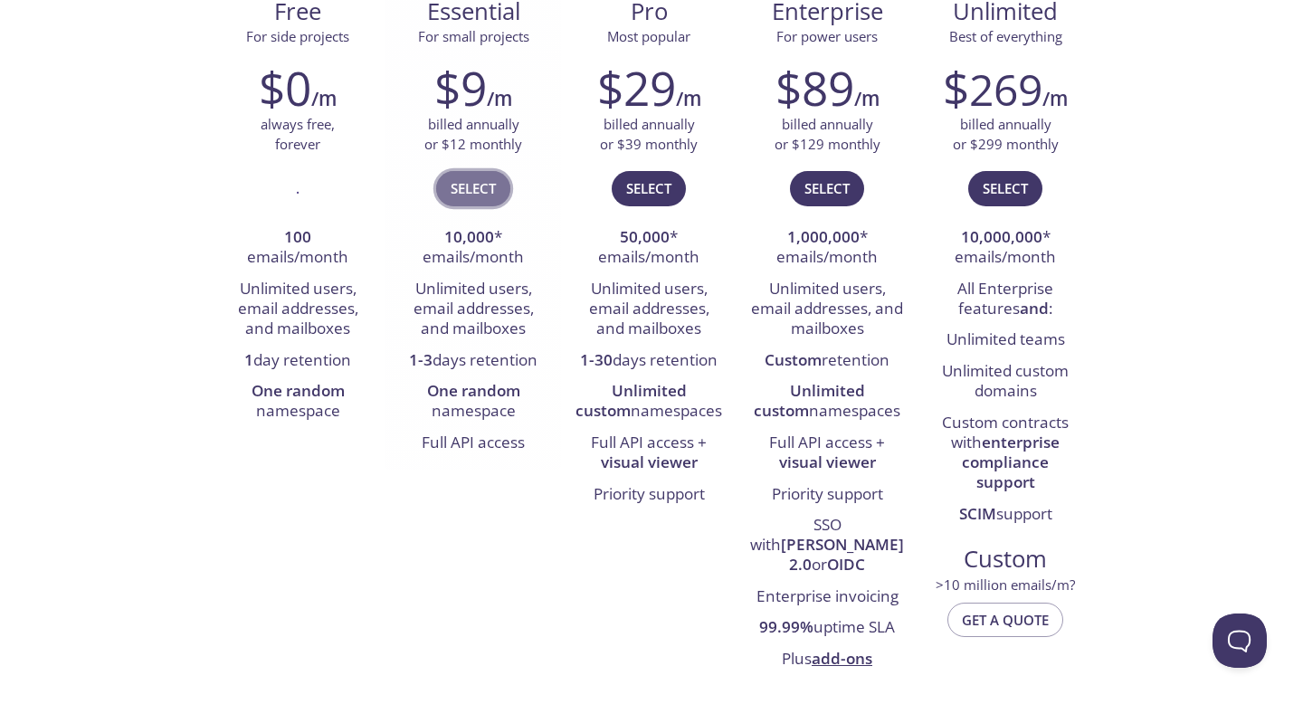
click at [461, 192] on span "Select" at bounding box center [473, 188] width 45 height 24
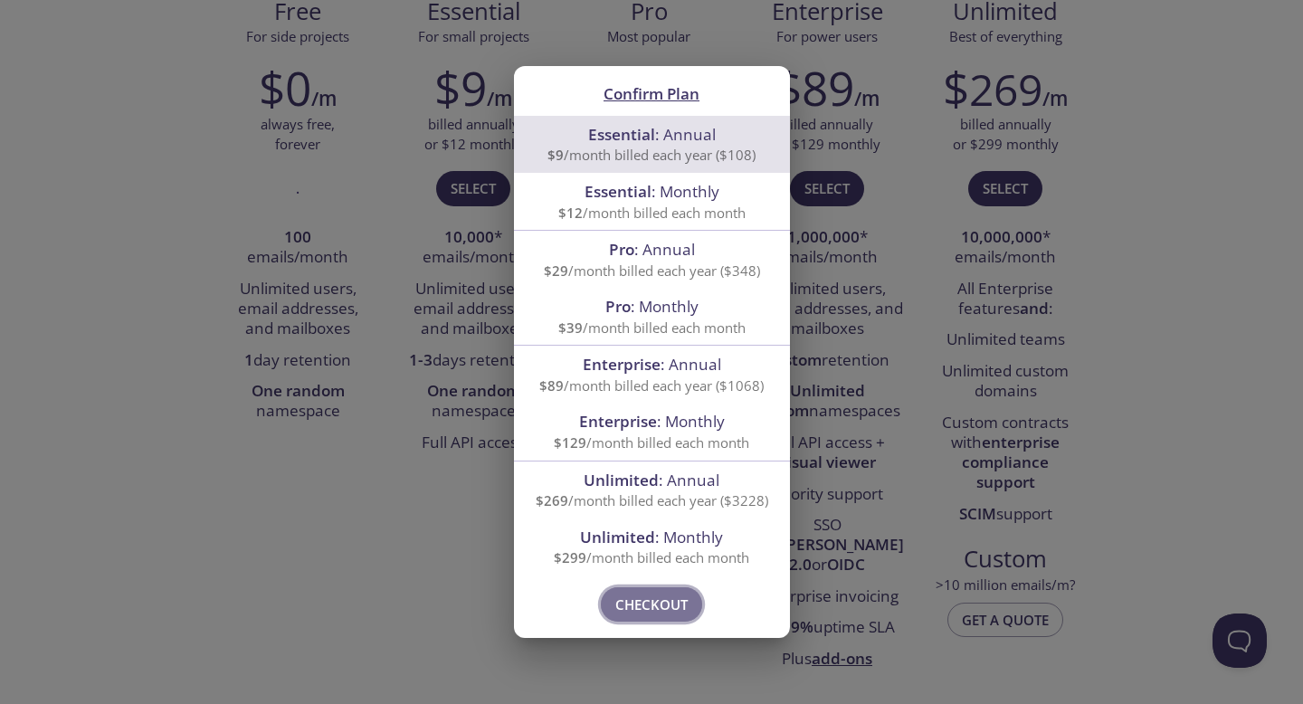
click at [671, 597] on span "Checkout" at bounding box center [651, 605] width 72 height 24
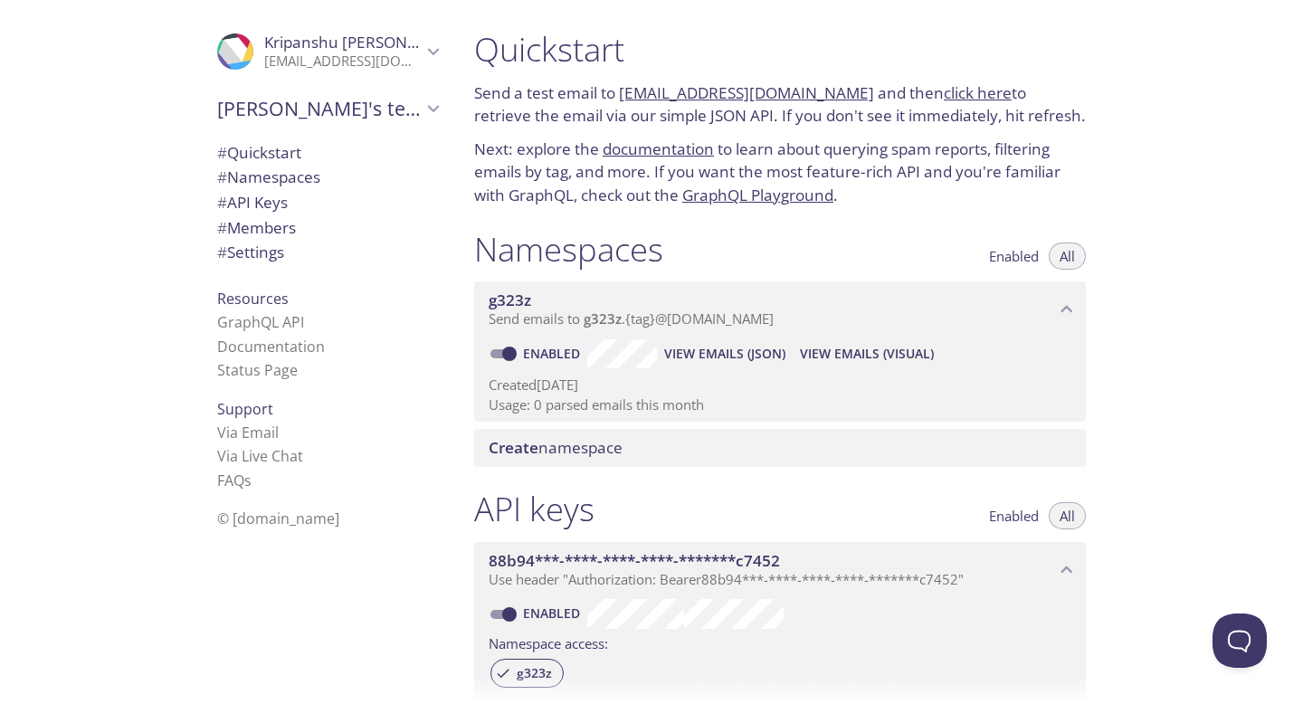
click at [412, 107] on span "Kripanshu's team" at bounding box center [319, 108] width 205 height 25
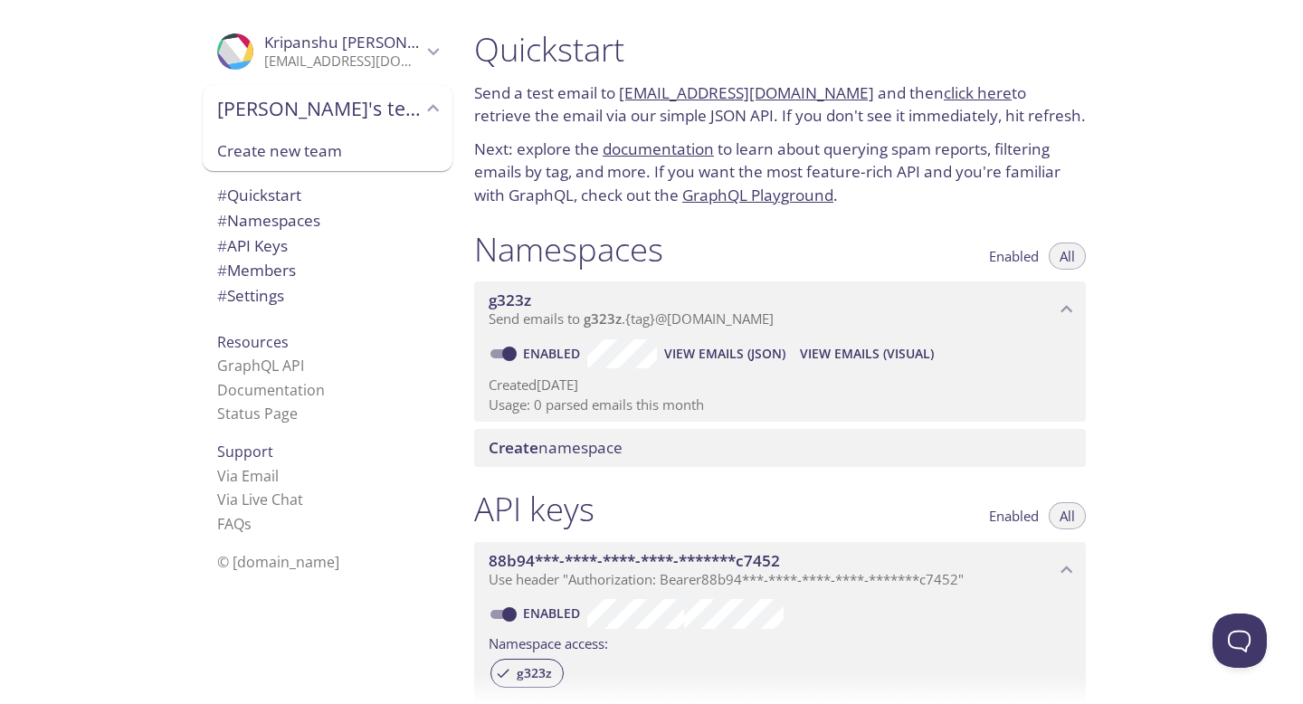
click at [412, 107] on span "Kripanshu's team" at bounding box center [319, 108] width 205 height 25
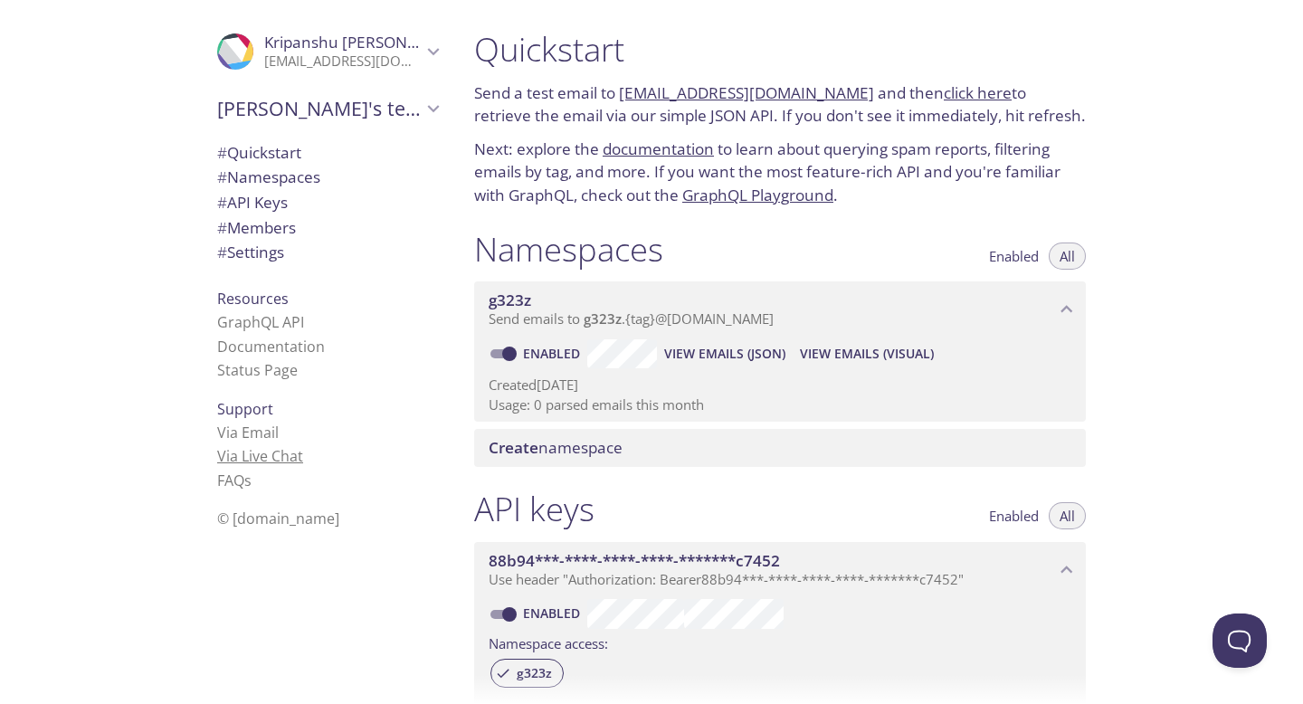
click at [263, 447] on link "Via Live Chat" at bounding box center [260, 456] width 86 height 20
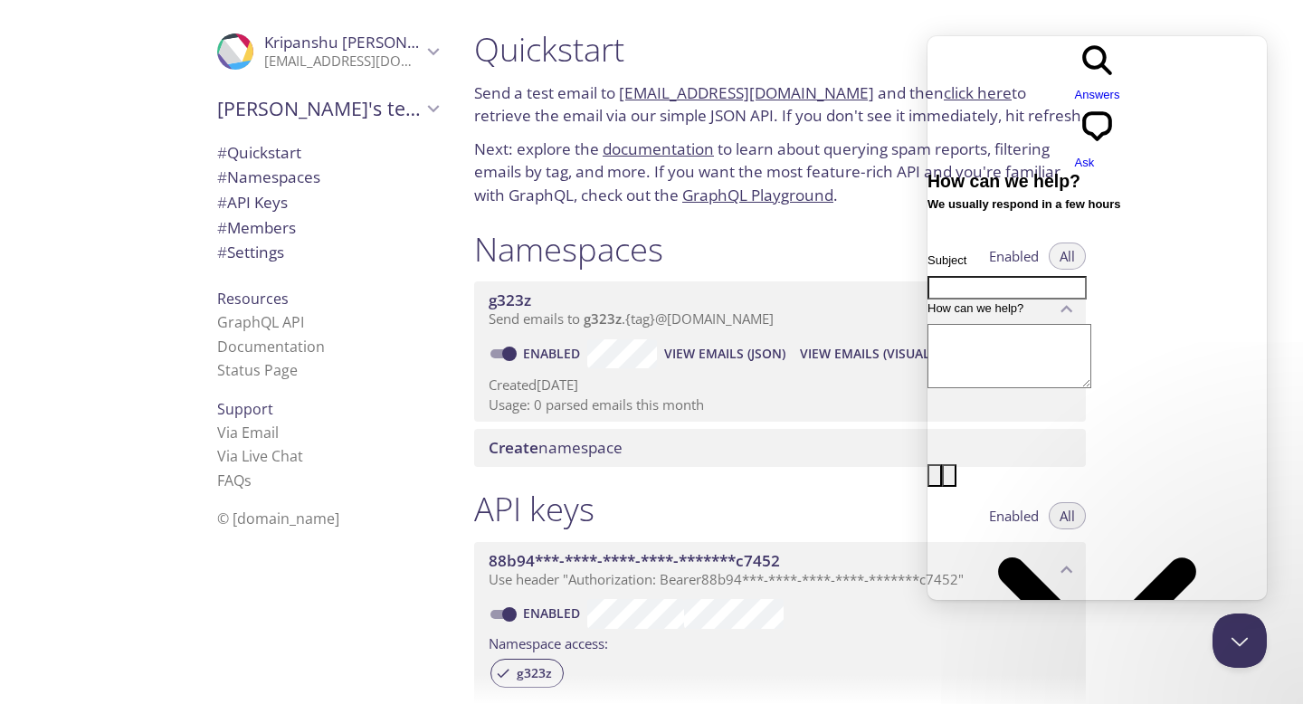
click at [1075, 88] on span "Answers" at bounding box center [1097, 95] width 45 height 14
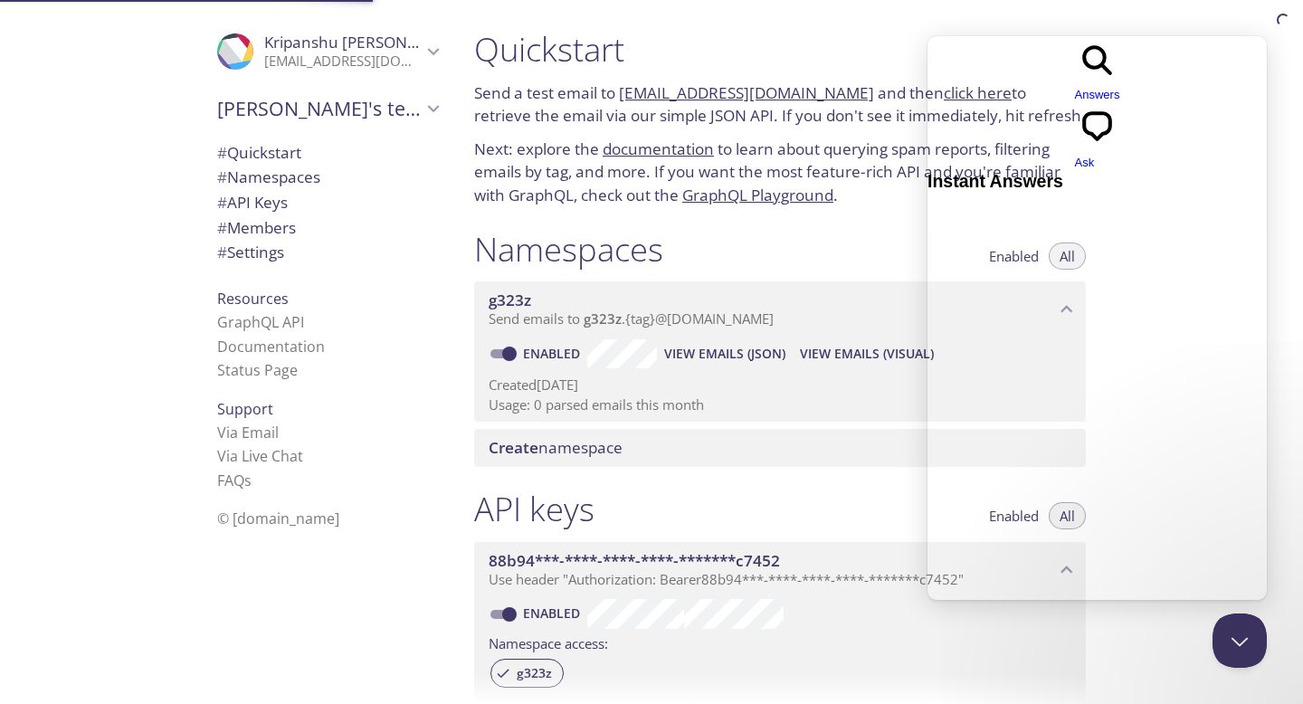
click at [1120, 138] on span "chat-square" at bounding box center [1097, 145] width 45 height 14
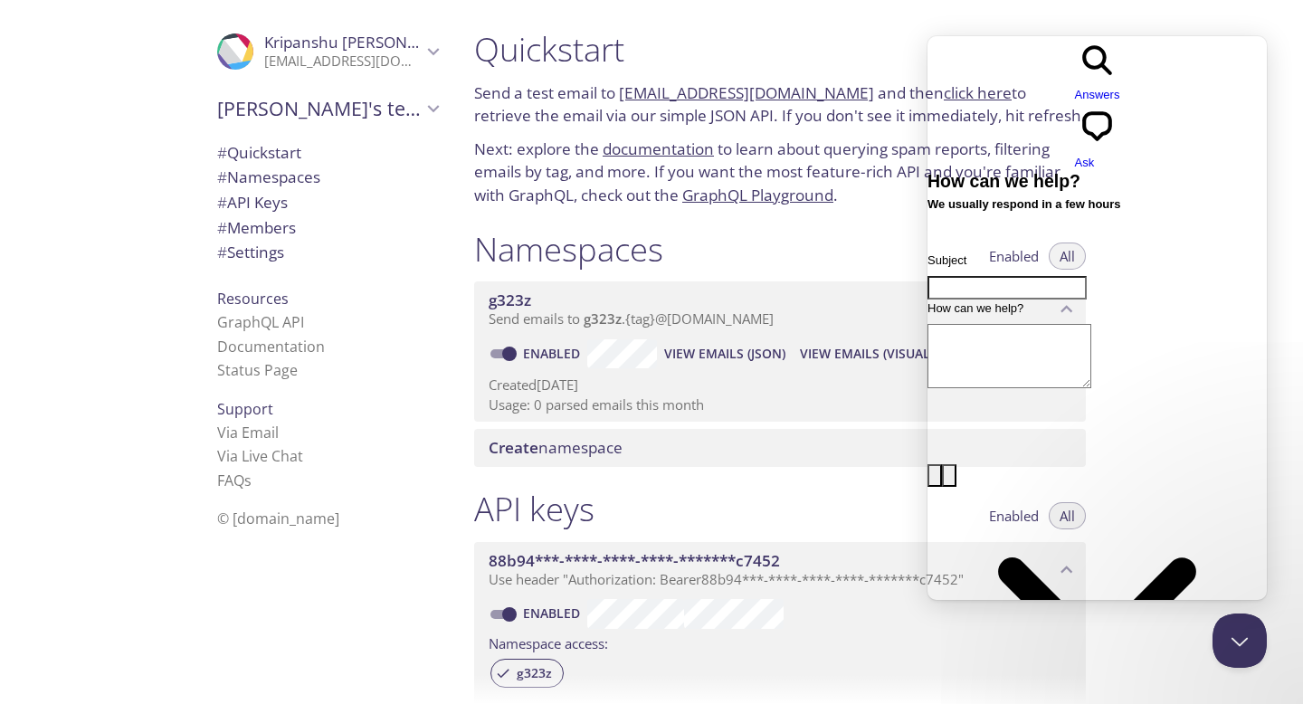
click at [1083, 88] on span "Answers" at bounding box center [1097, 95] width 45 height 14
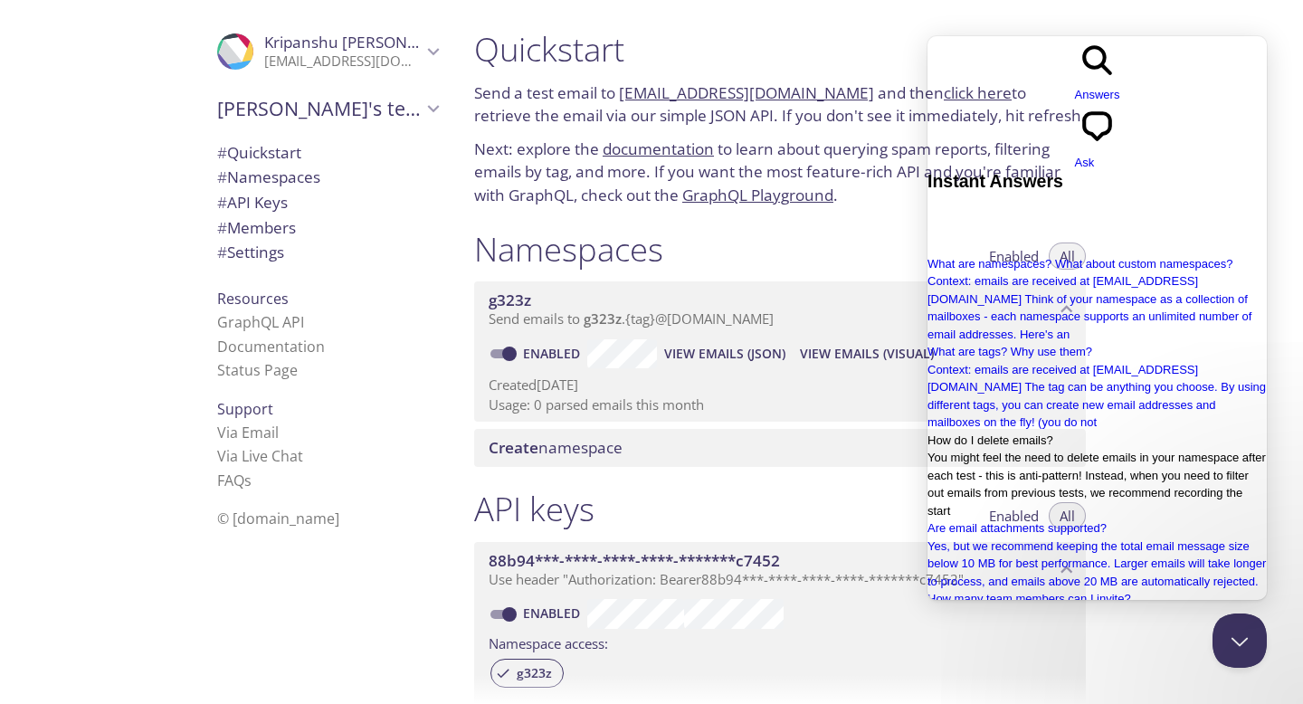
scroll to position [28, 0]
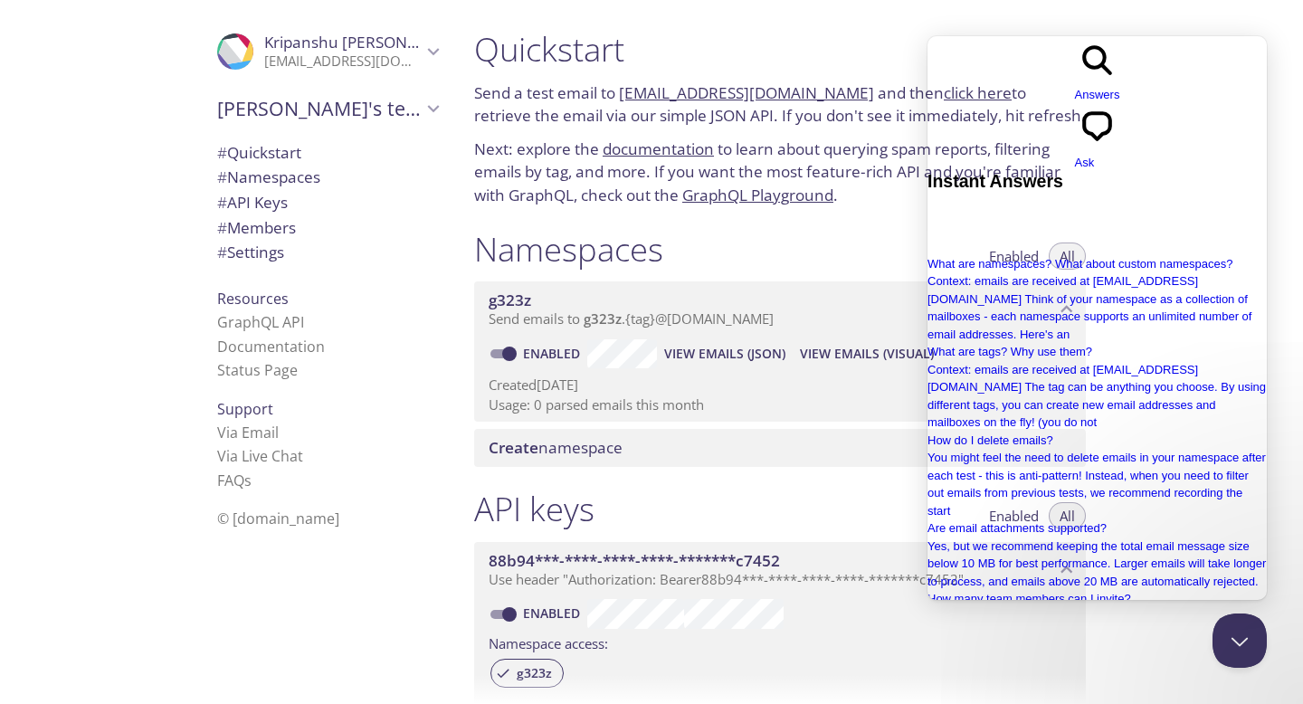
click at [1120, 138] on span "chat-square" at bounding box center [1097, 145] width 45 height 14
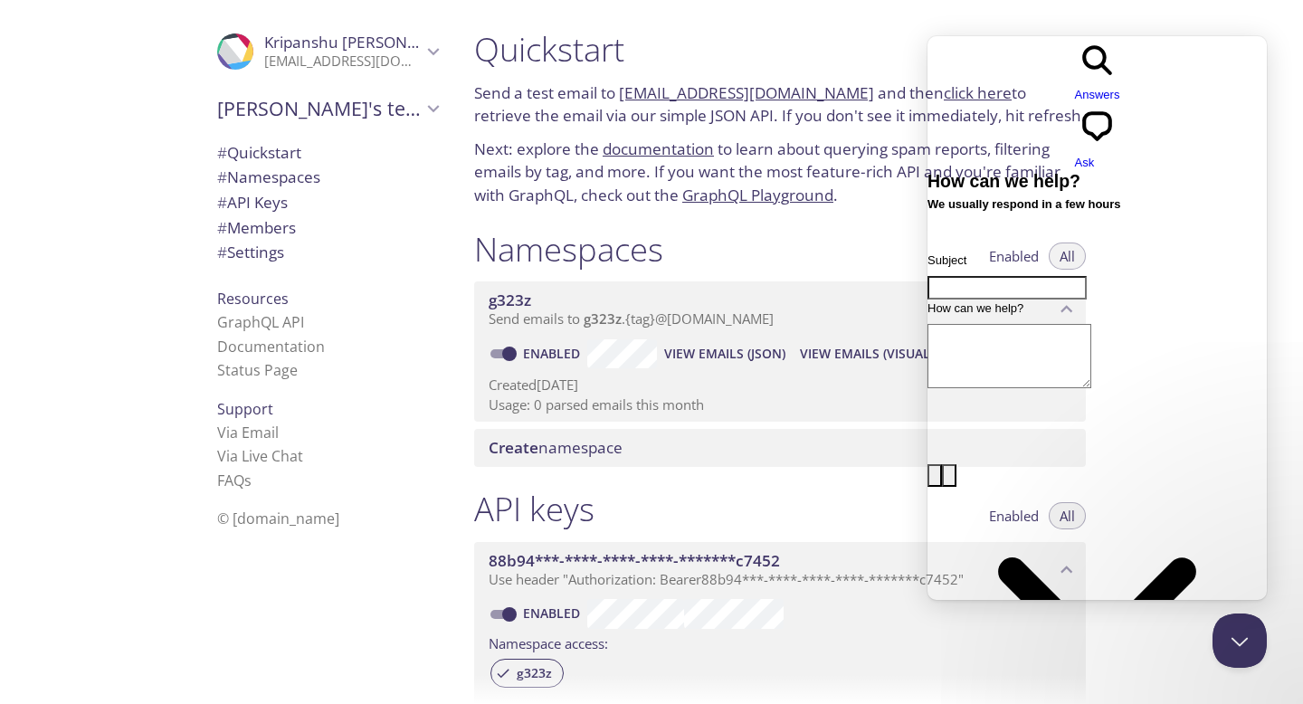
click at [1047, 324] on textarea "How can we help?" at bounding box center [1010, 356] width 164 height 64
paste textarea "Dear Testmail.app Support Team, I hope this email finds you well. I am a verifi…"
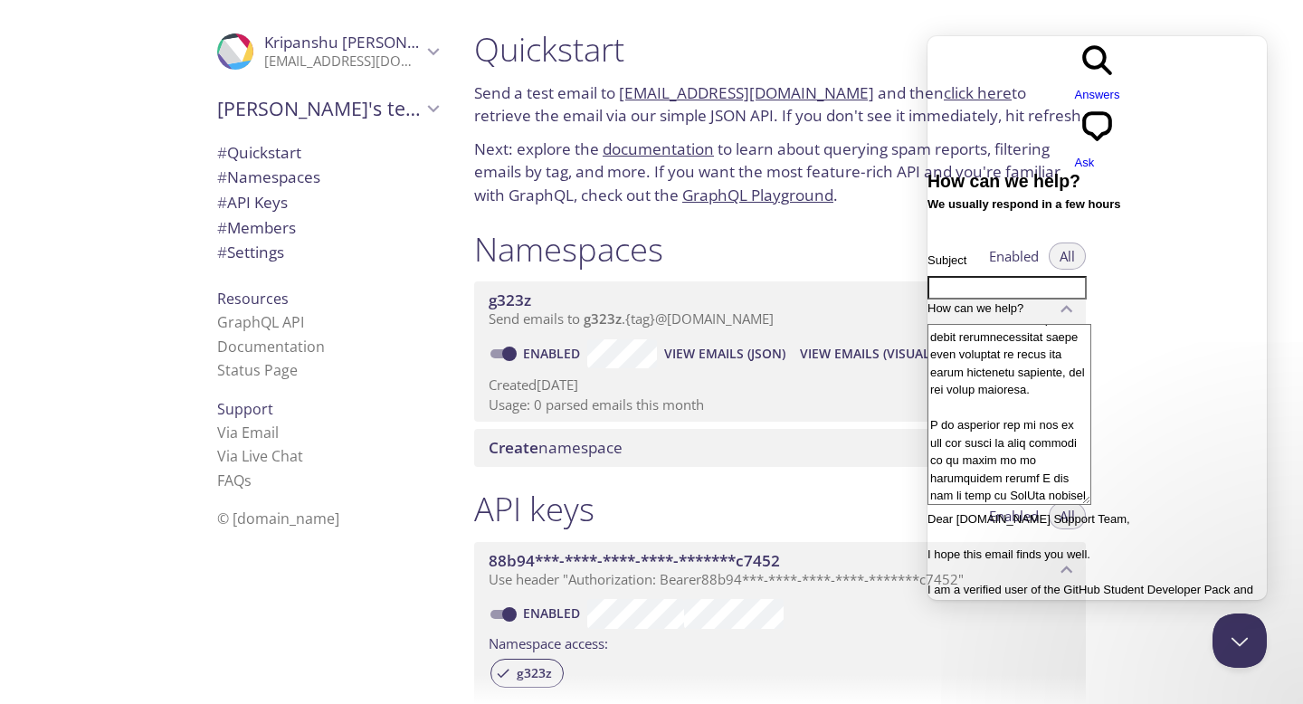
scroll to position [492, 0]
click at [1091, 324] on textarea "How can we help?" at bounding box center [1010, 414] width 164 height 181
click at [1078, 324] on textarea "How can we help?" at bounding box center [1010, 414] width 164 height 181
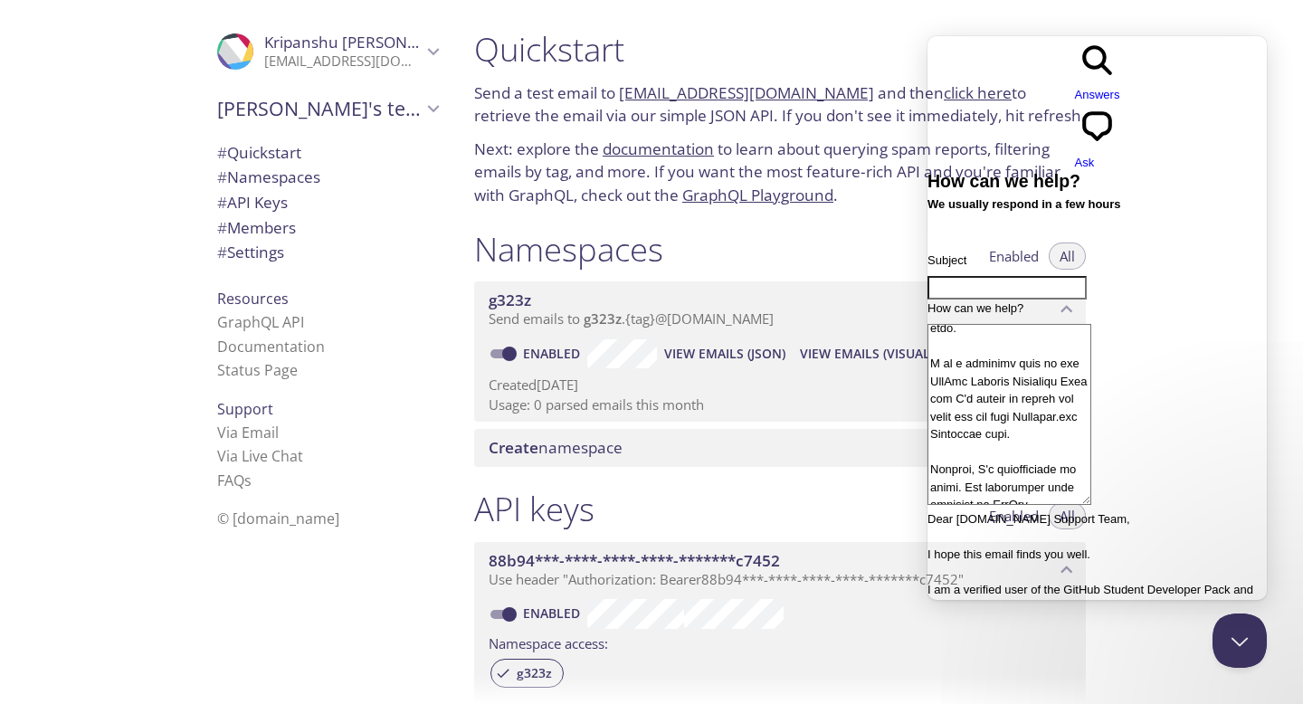
scroll to position [0, 0]
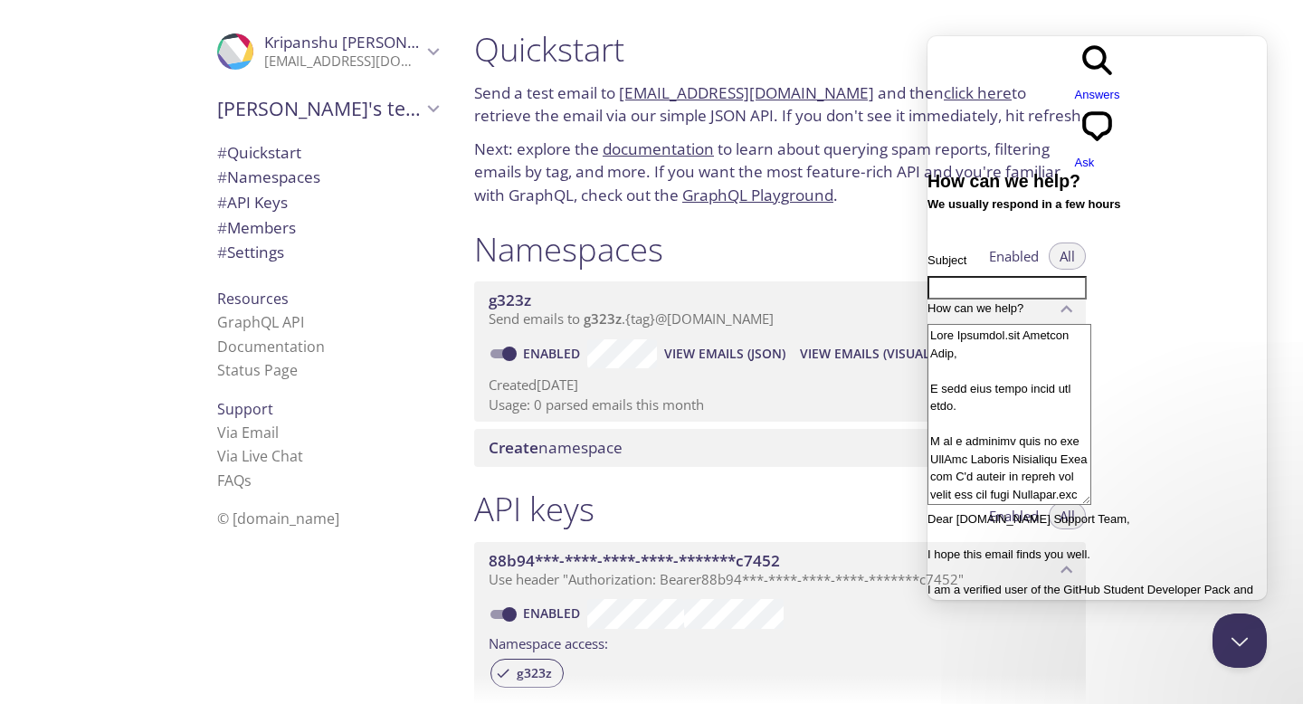
click at [1030, 324] on textarea "How can we help?" at bounding box center [1010, 414] width 164 height 181
click at [1025, 329] on textarea "How can we help?" at bounding box center [1010, 414] width 164 height 181
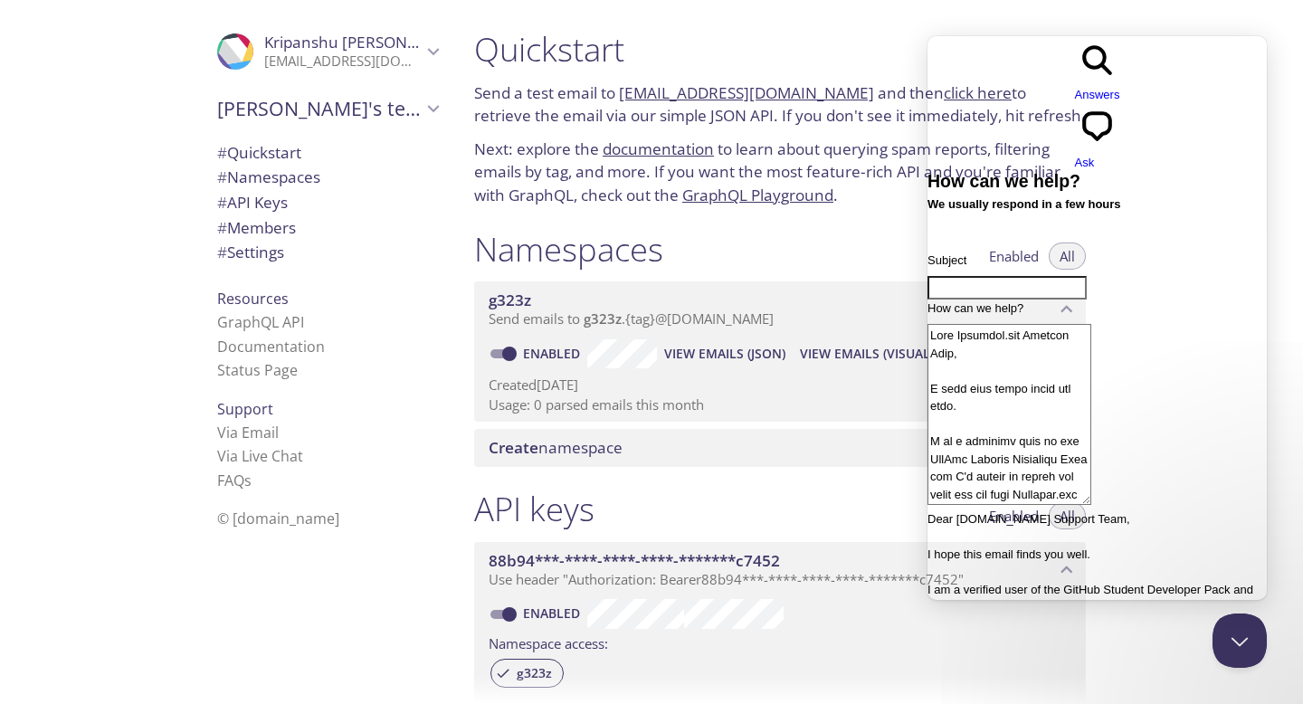
click at [1025, 329] on textarea "How can we help?" at bounding box center [1010, 414] width 164 height 181
click at [1010, 348] on textarea "How can we help?" at bounding box center [1010, 414] width 164 height 181
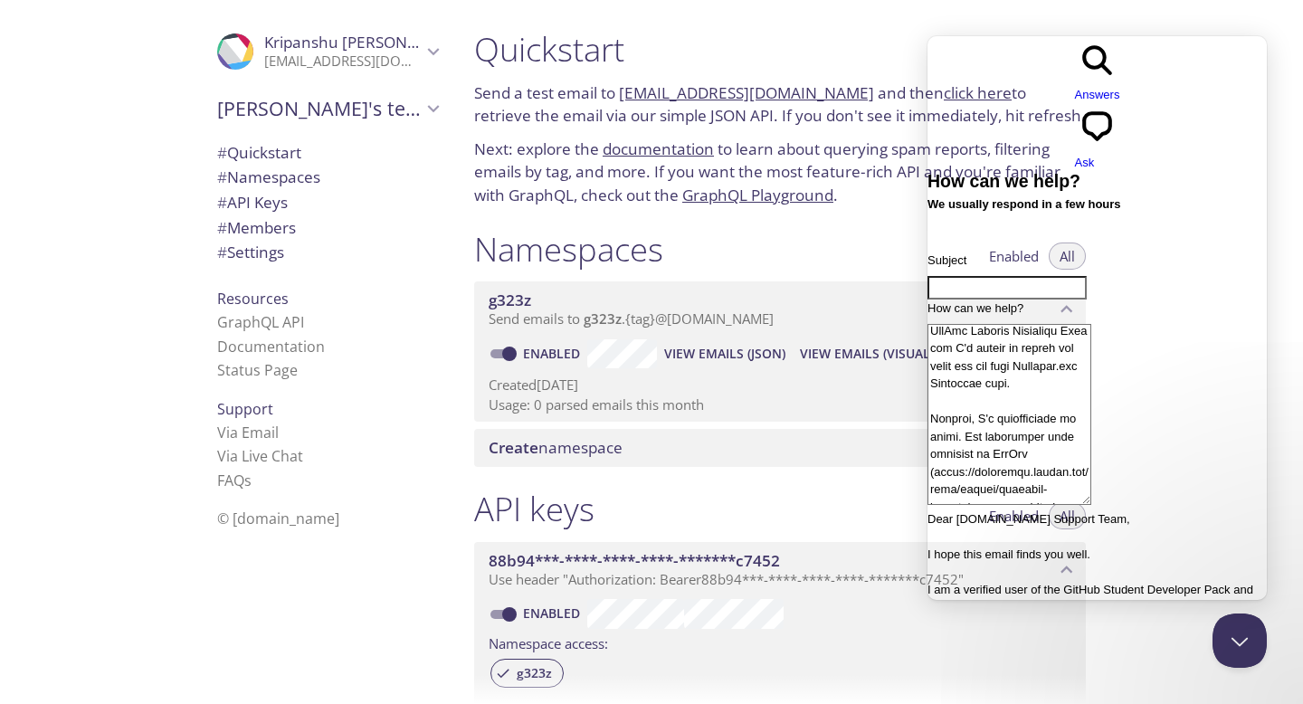
scroll to position [131, 0]
click at [1066, 372] on textarea "How can we help?" at bounding box center [1010, 414] width 164 height 181
click at [1013, 354] on textarea "How can we help?" at bounding box center [1010, 414] width 164 height 181
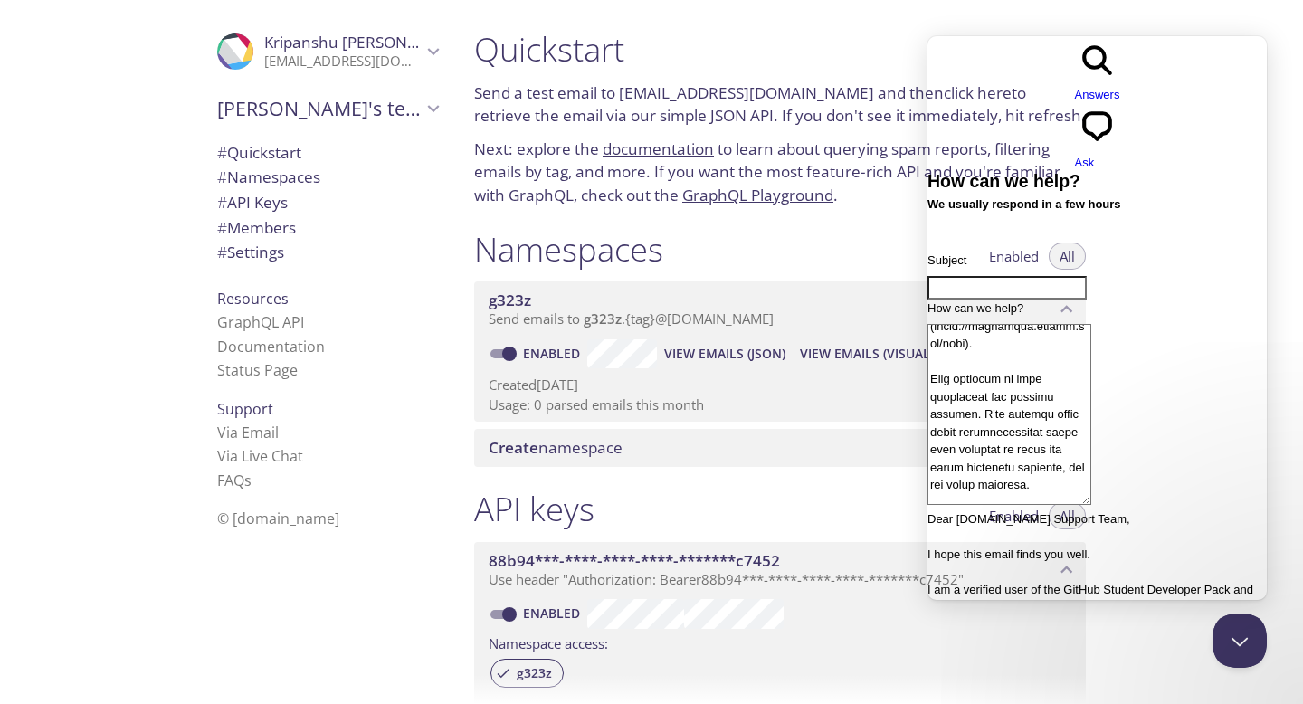
scroll to position [387, 0]
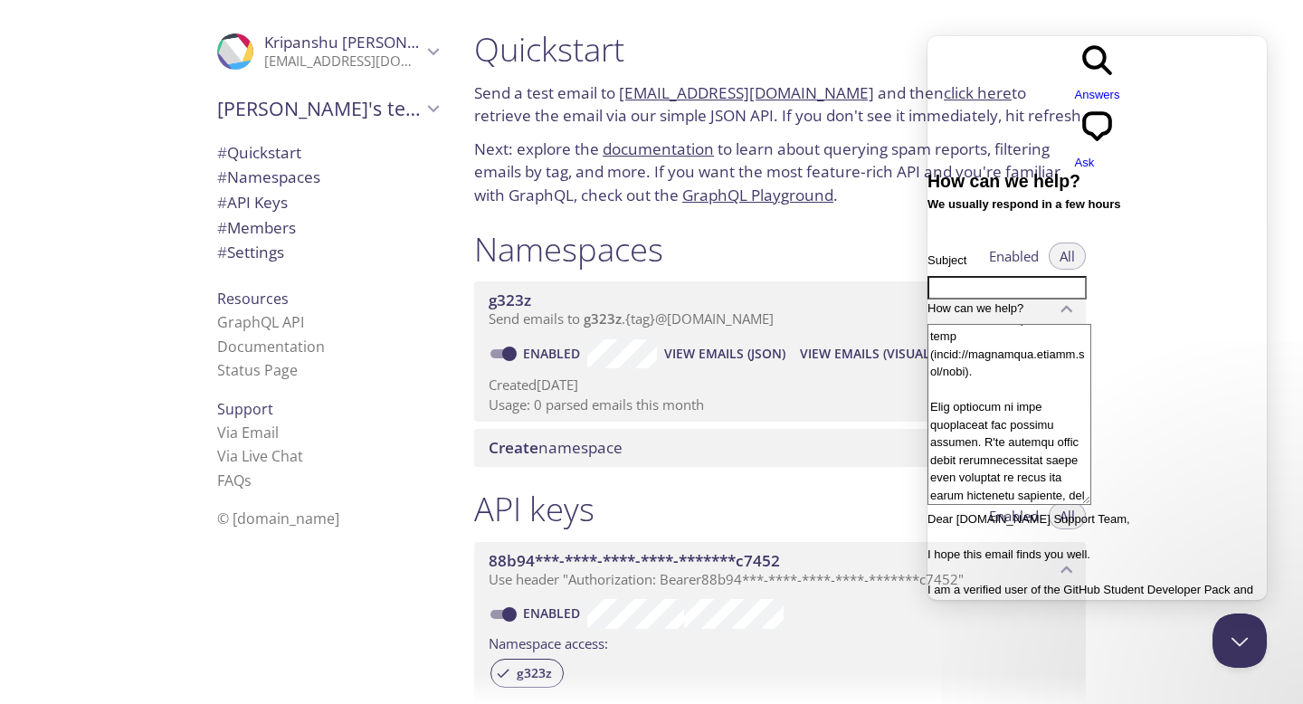
click at [1091, 324] on textarea "How can we help?" at bounding box center [1010, 414] width 164 height 181
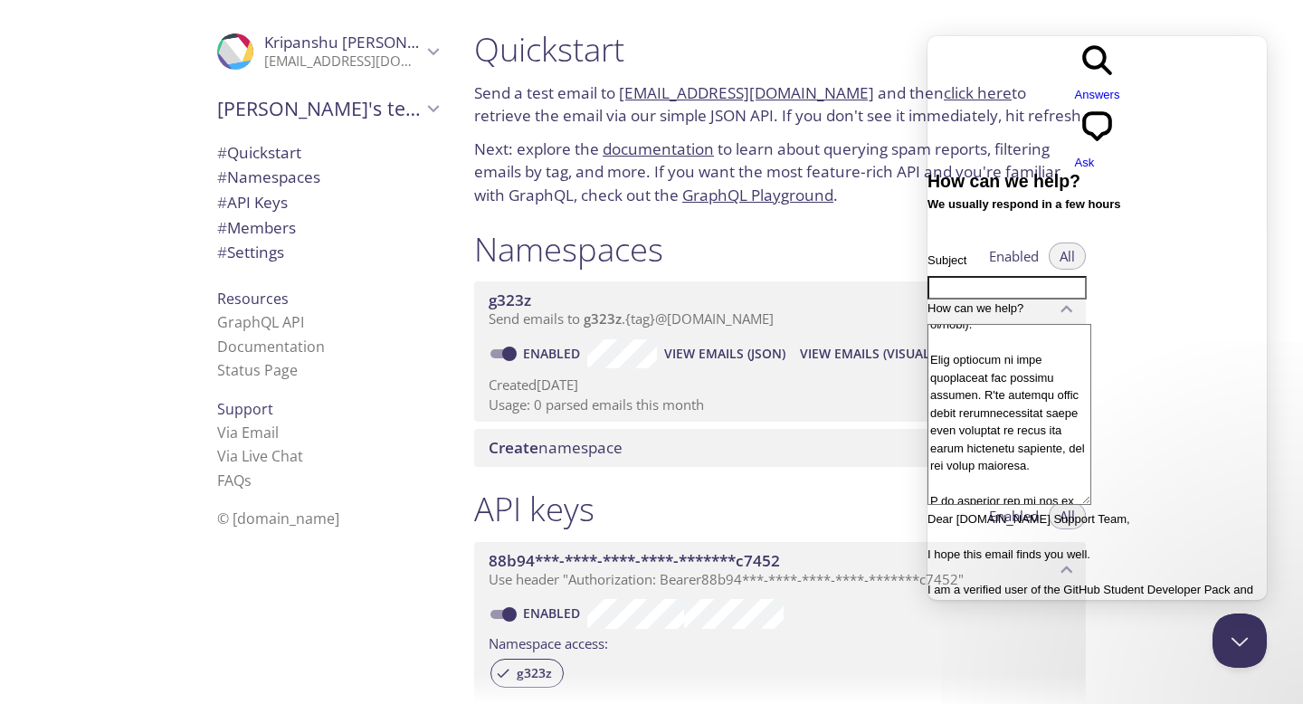
scroll to position [474, 0]
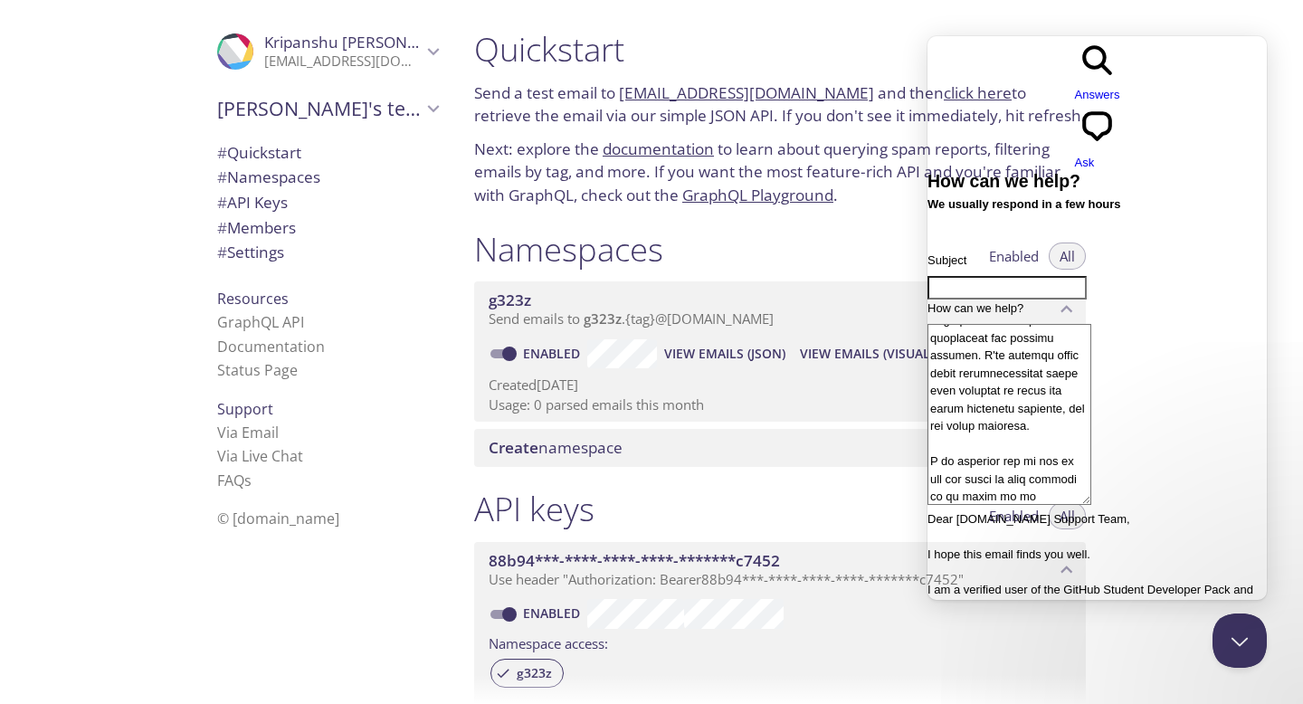
type textarea "Dear Testmail.app Support Team, I hope this email finds you well. I am a verifi…"
click at [1005, 276] on input "Subject" at bounding box center [1007, 288] width 159 height 24
paste input "Issue Redeeming GitHub Student Developer Pack Offer"
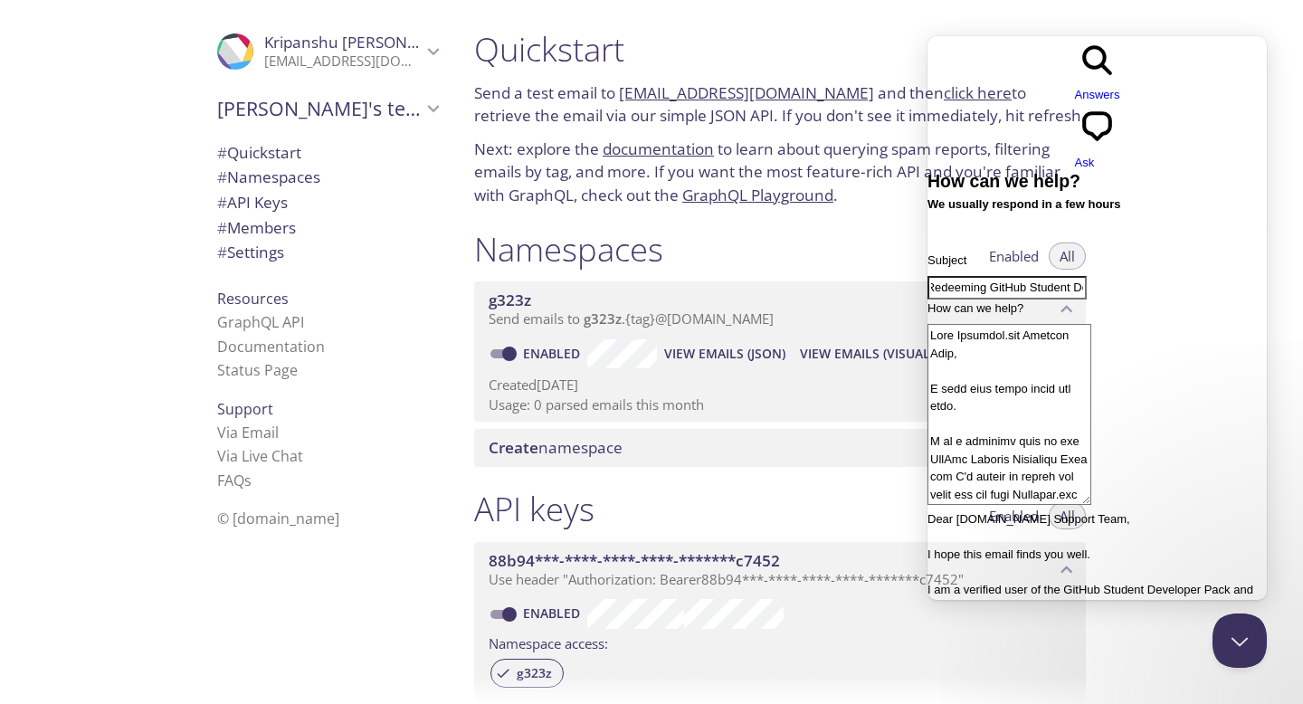
type input "Issue Redeeming GitHub Student Developer Pack Offer"
click at [1042, 354] on textarea "How can we help?" at bounding box center [1010, 414] width 164 height 181
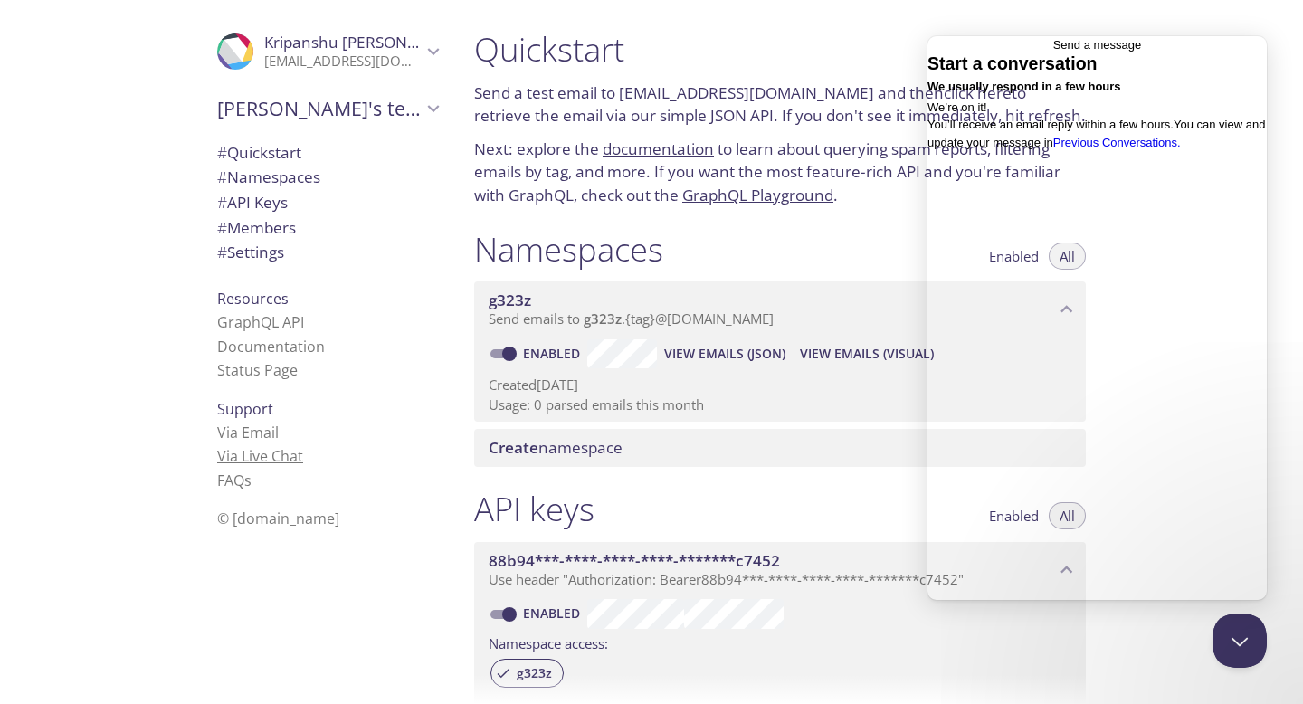
click at [256, 452] on link "Via Live Chat" at bounding box center [260, 456] width 86 height 20
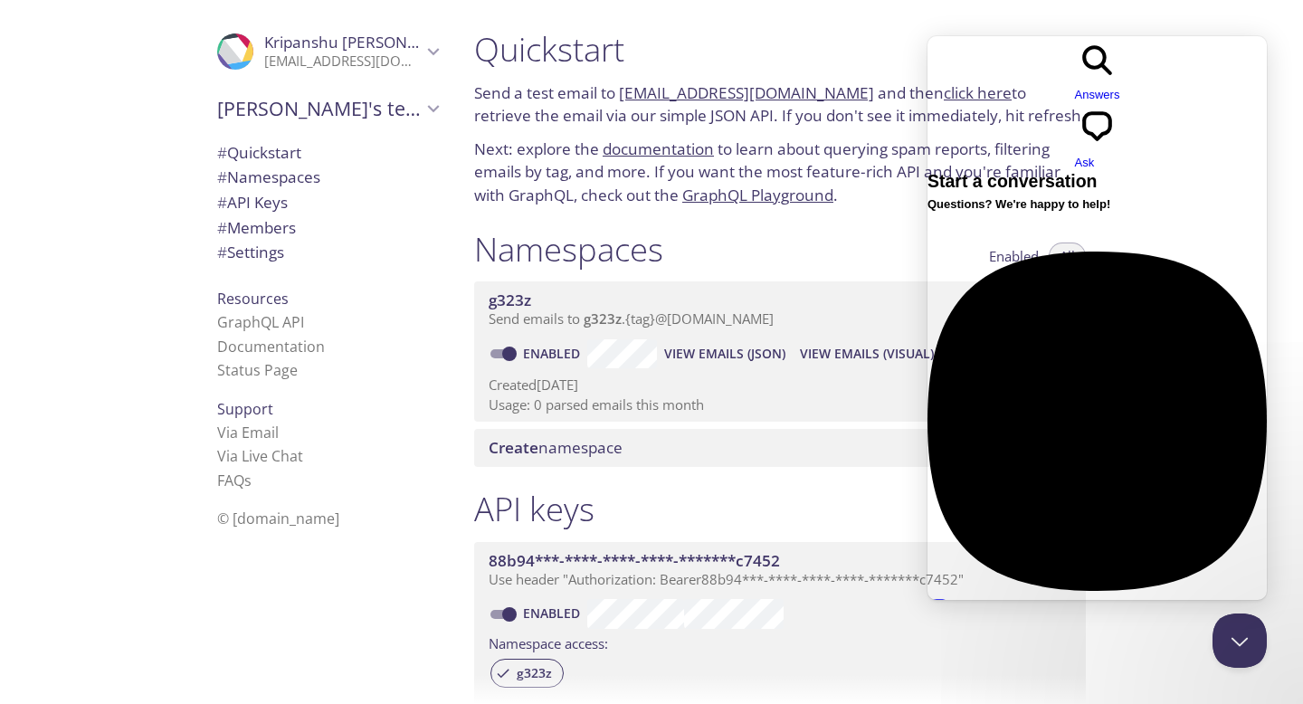
click at [996, 697] on div at bounding box center [1097, 697] width 339 height 0
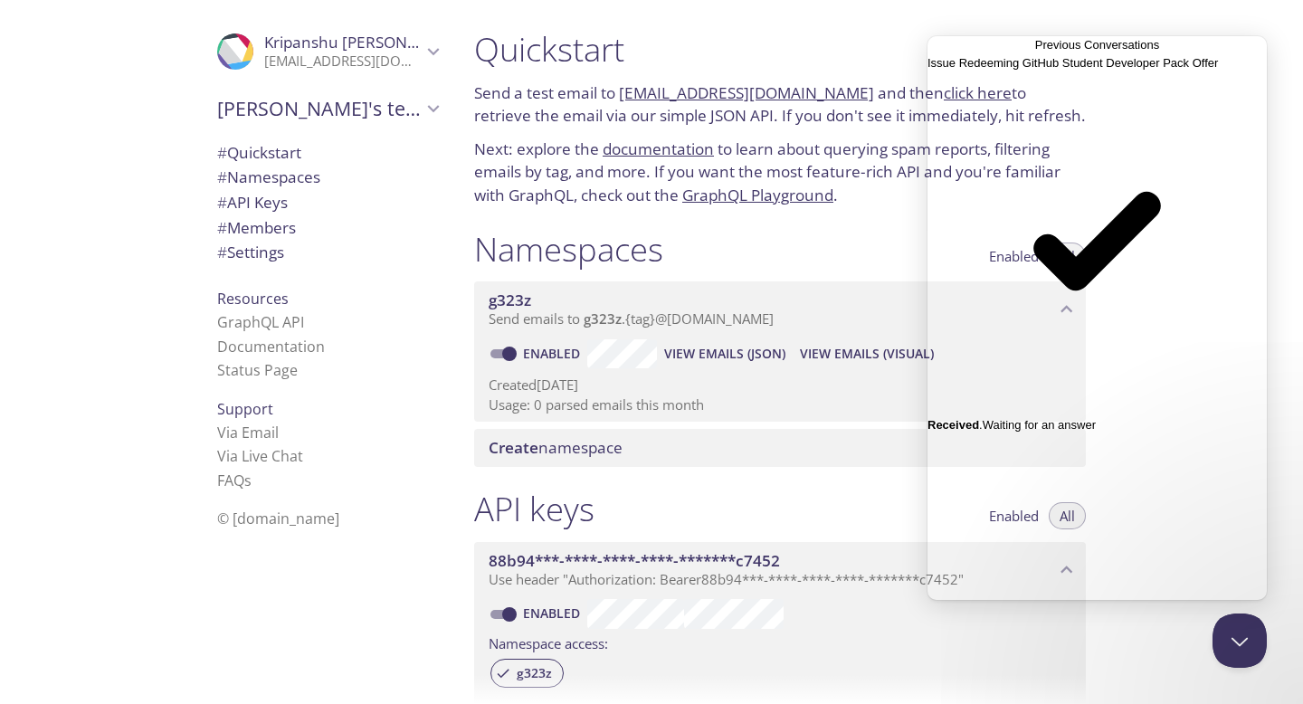
click at [968, 72] on div "Issue Redeeming GitHub Student Developer Pack Offer" at bounding box center [1097, 63] width 339 height 18
click at [942, 575] on button "Close" at bounding box center [935, 587] width 14 height 24
click at [259, 434] on link "Via Email" at bounding box center [248, 433] width 62 height 20
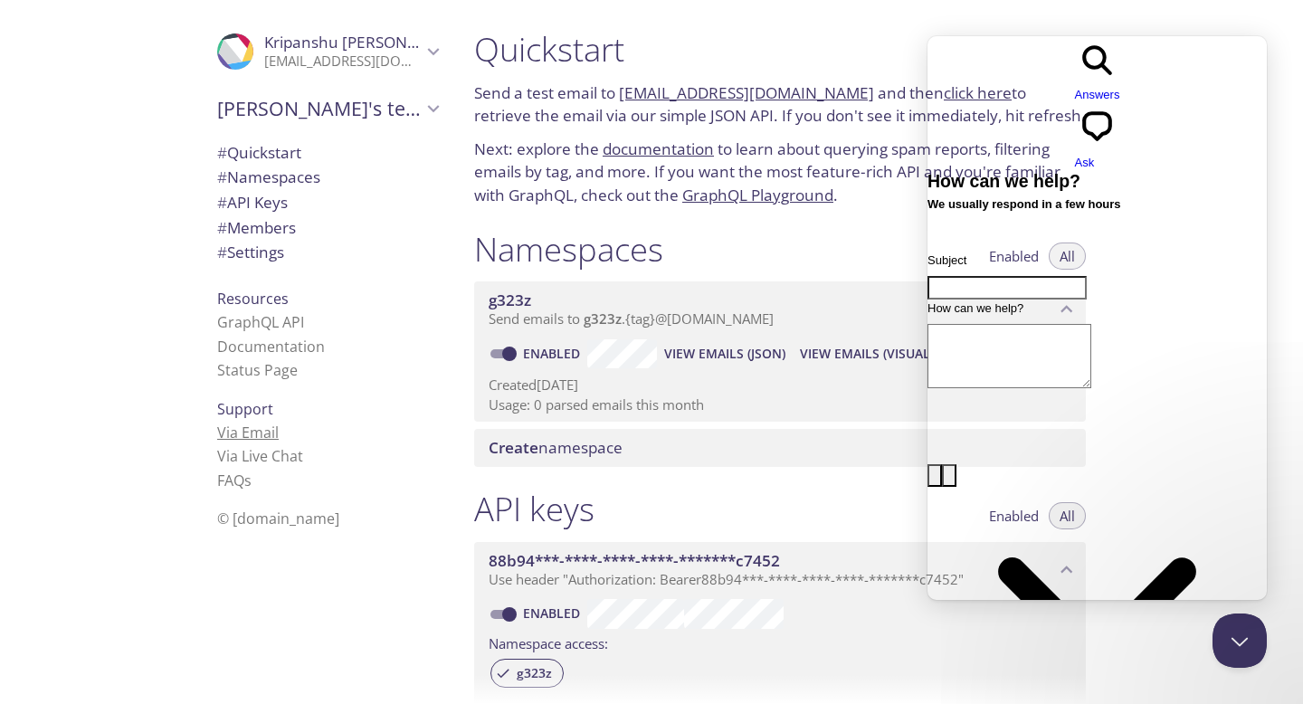
click at [259, 434] on link "Via Email" at bounding box center [248, 433] width 62 height 20
click at [254, 435] on link "Via Email" at bounding box center [248, 433] width 62 height 20
click at [259, 445] on li "Via Live Chat" at bounding box center [327, 456] width 221 height 24
click at [262, 452] on link "Via Live Chat" at bounding box center [260, 456] width 86 height 20
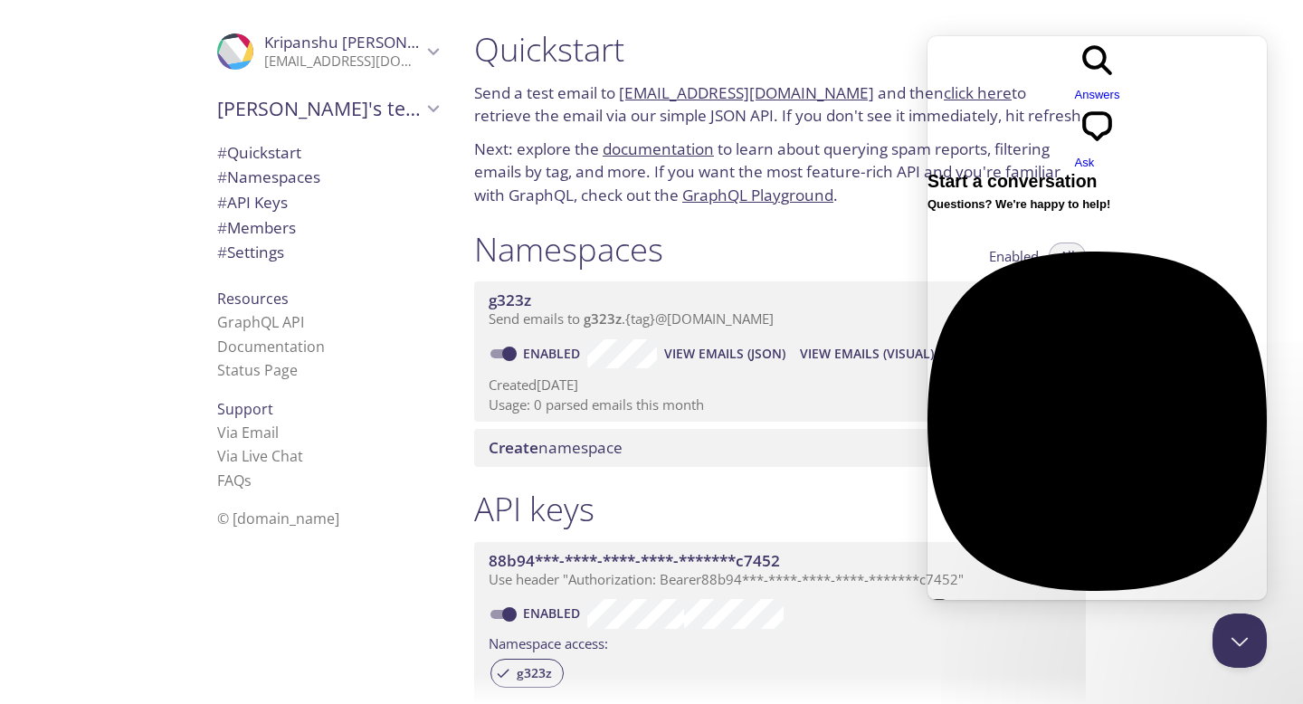
click at [1089, 642] on span "No time to wait around? Leave a message and we'll get back to you within a few …" at bounding box center [1093, 658] width 330 height 32
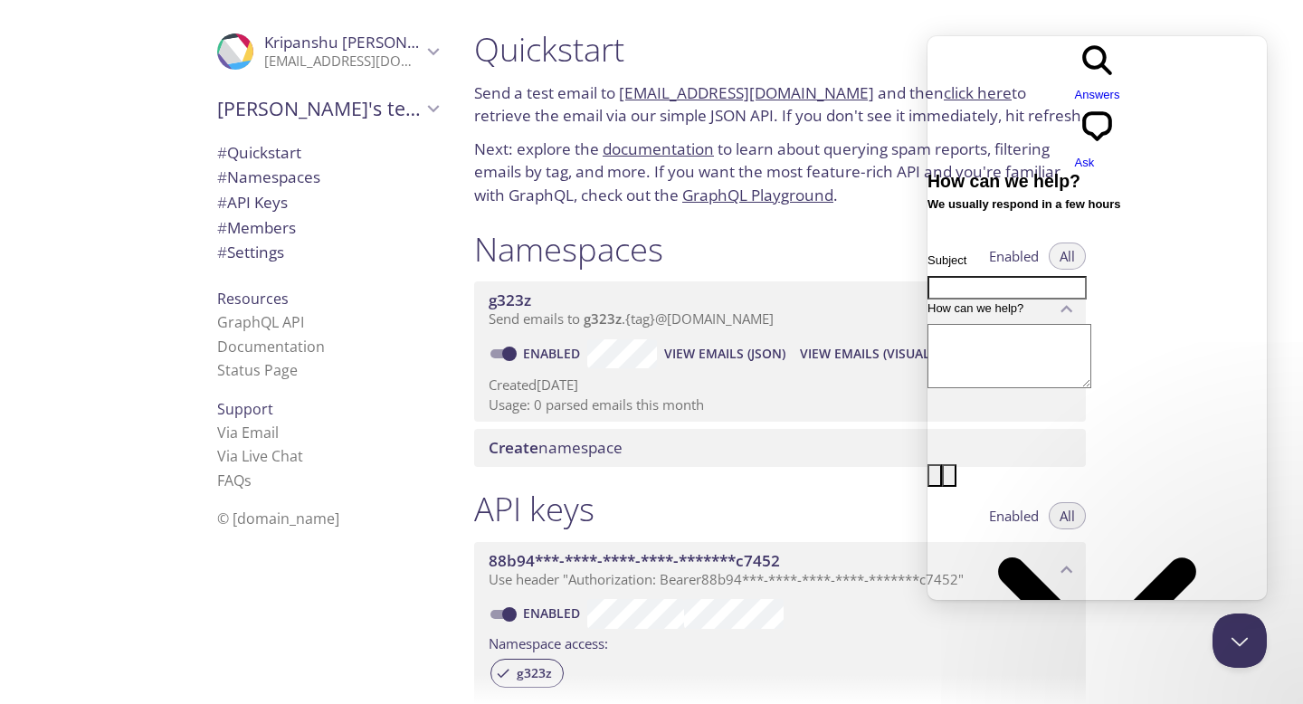
click at [1075, 97] on span "Go back" at bounding box center [1075, 104] width 0 height 14
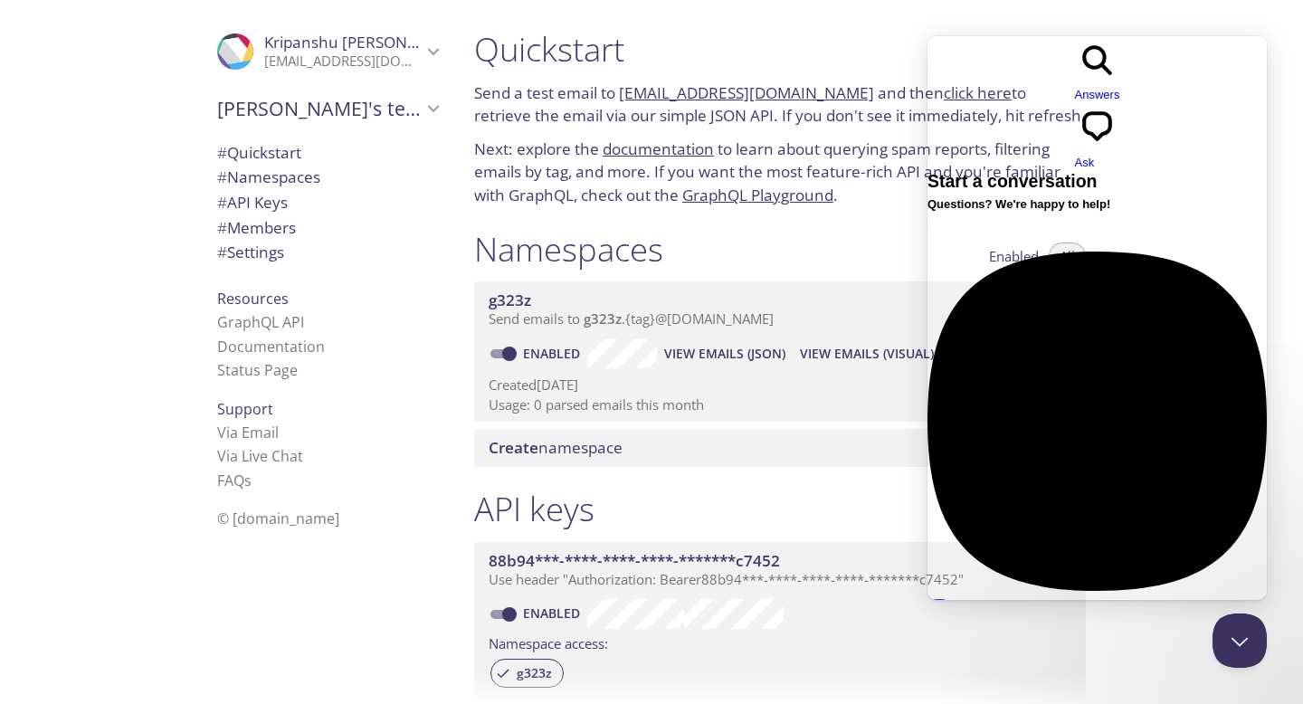
click at [1235, 681] on div at bounding box center [651, 689] width 1303 height 29
click at [1232, 637] on button "Close Beacon popover" at bounding box center [1236, 637] width 54 height 54
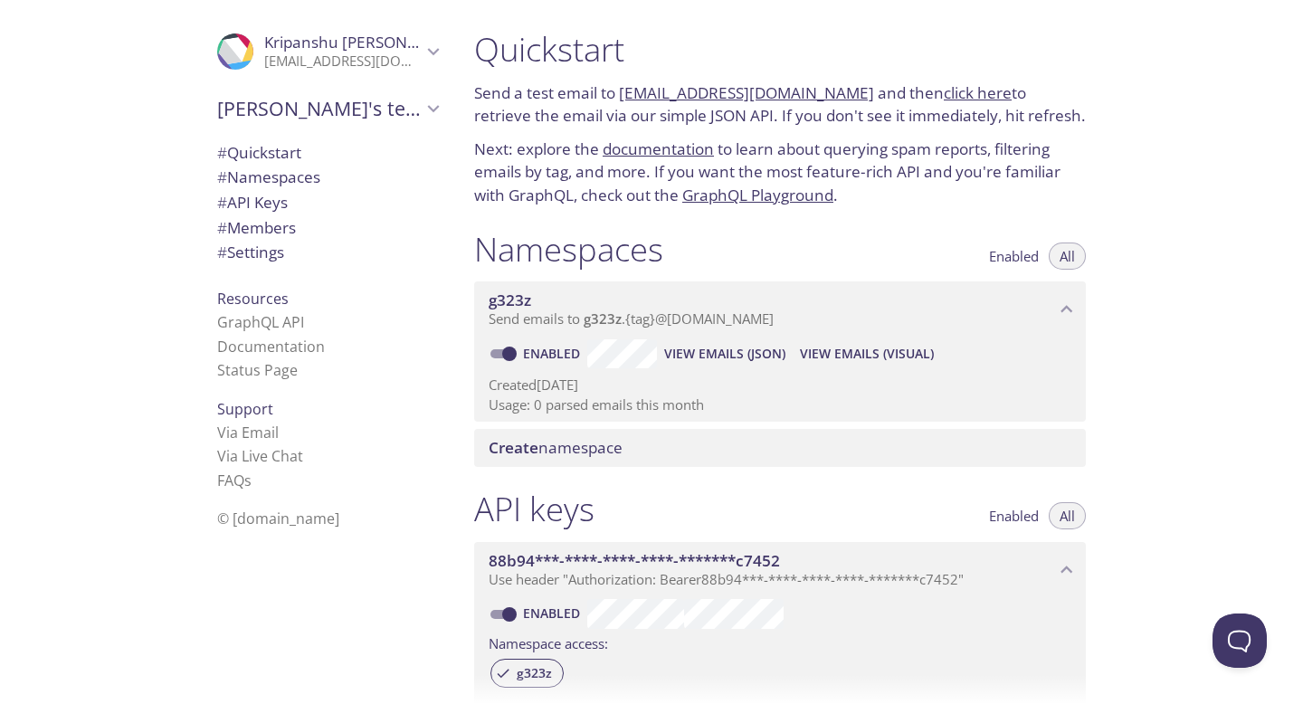
scroll to position [583, 0]
click at [344, 105] on span "Kripanshu's team" at bounding box center [319, 108] width 205 height 25
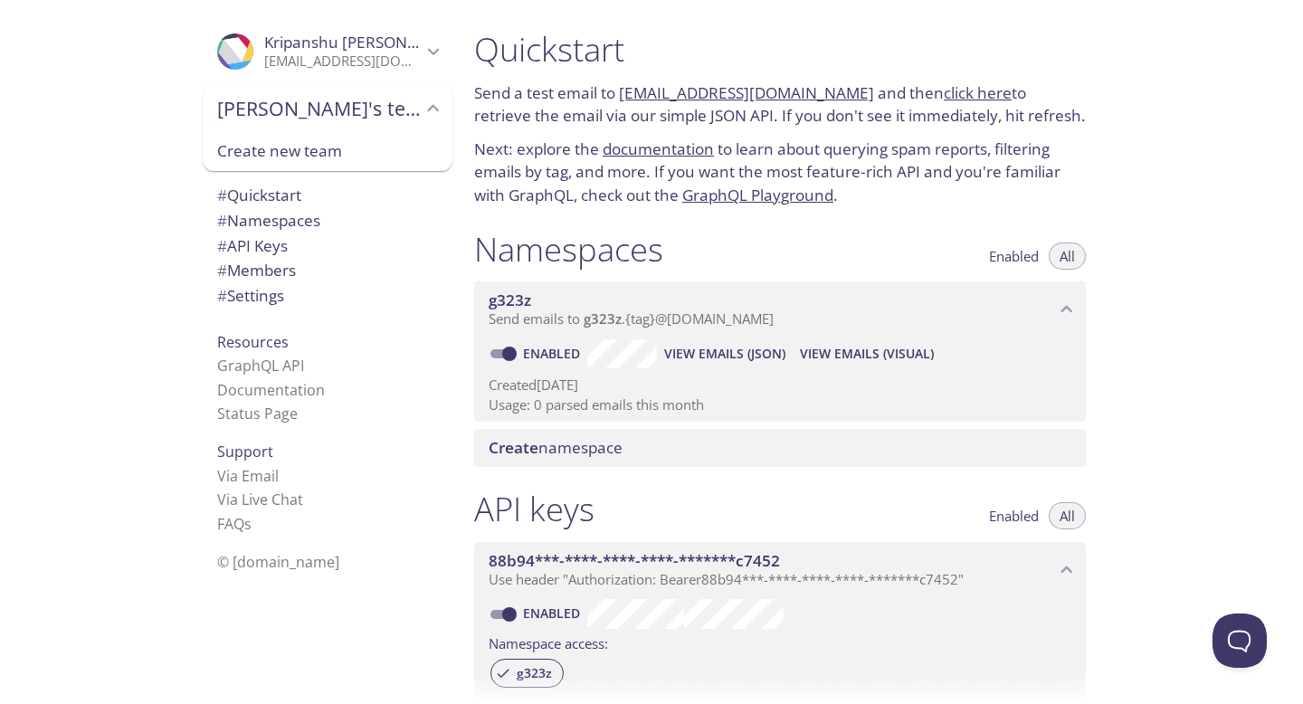
click at [344, 105] on span "Kripanshu's team" at bounding box center [319, 108] width 205 height 25
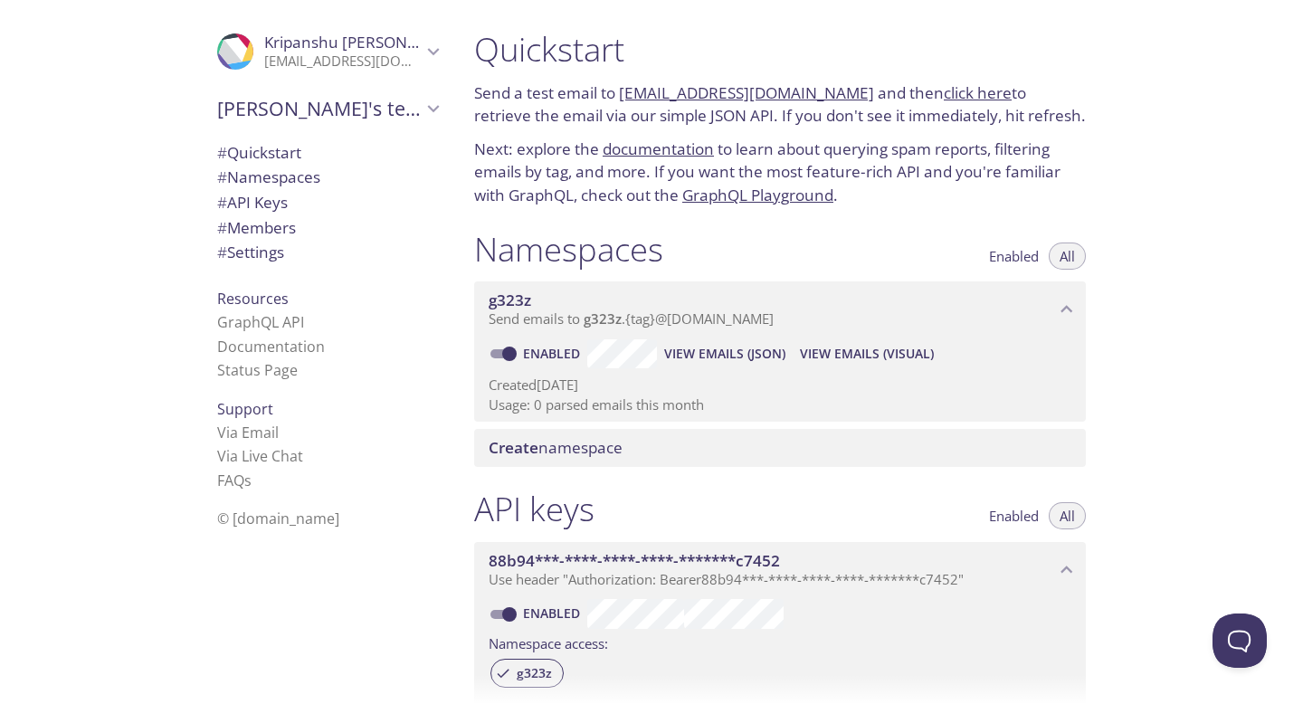
click at [326, 58] on p "kripanshusingh16@gmail.com" at bounding box center [342, 61] width 157 height 18
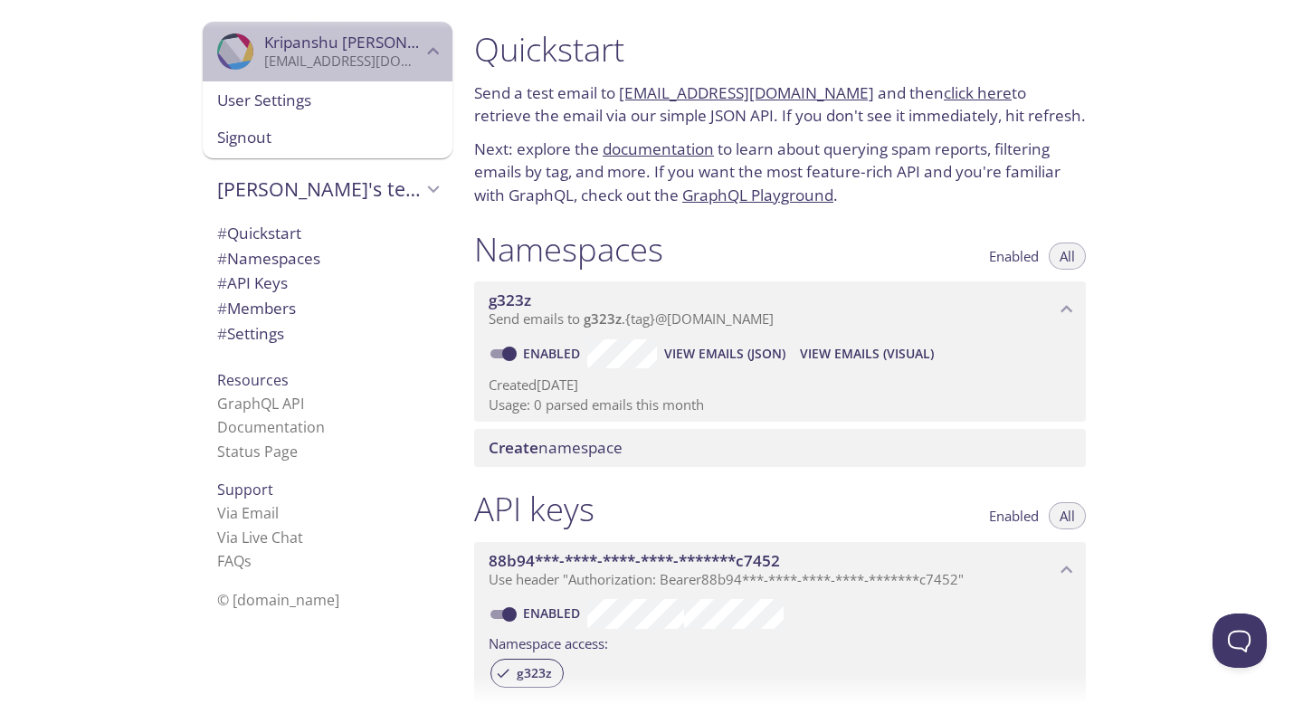
click at [326, 58] on p "kripanshusingh16@gmail.com" at bounding box center [342, 61] width 157 height 18
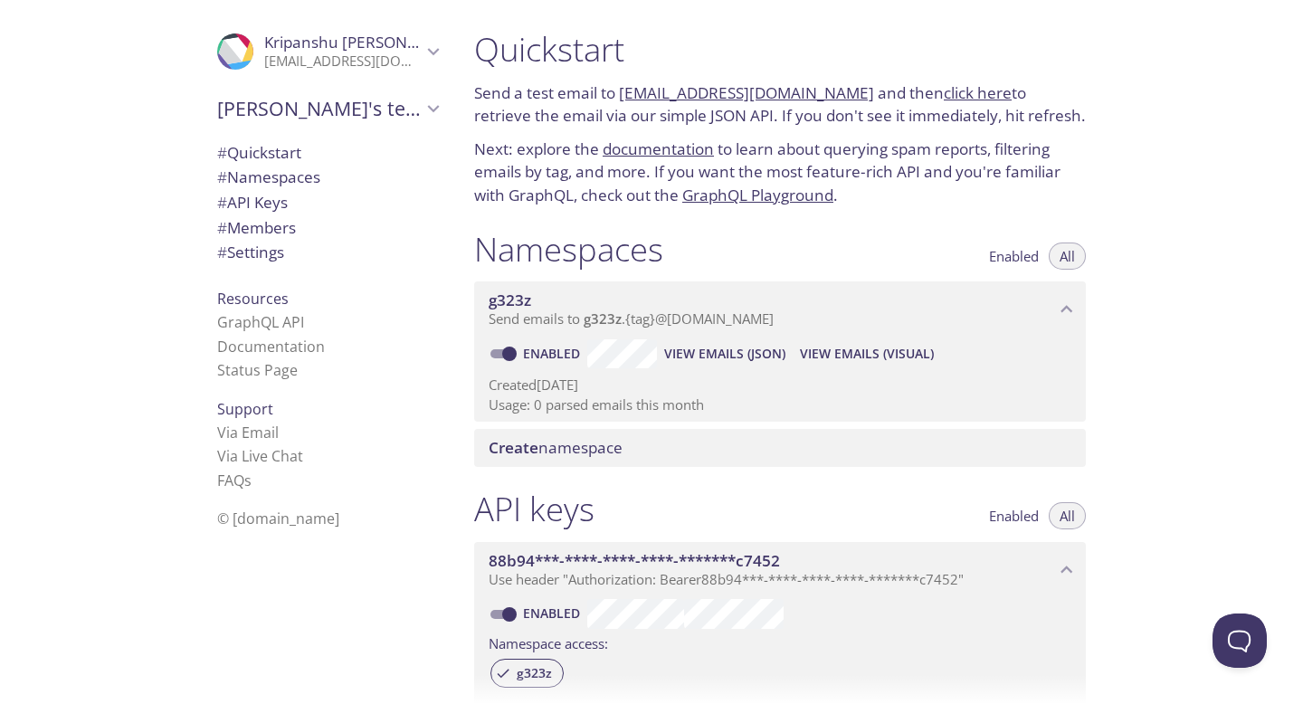
click at [326, 58] on p "kripanshusingh16@gmail.com" at bounding box center [342, 61] width 157 height 18
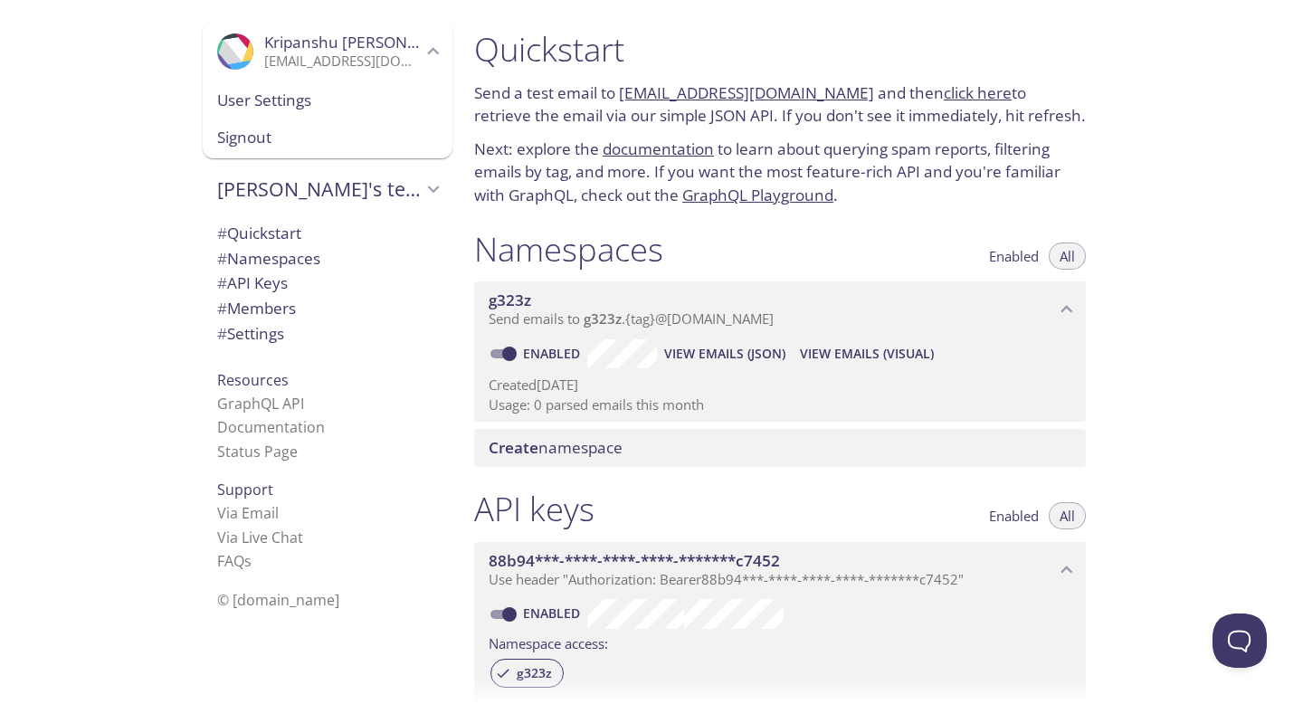
click at [323, 89] on span "User Settings" at bounding box center [327, 101] width 221 height 24
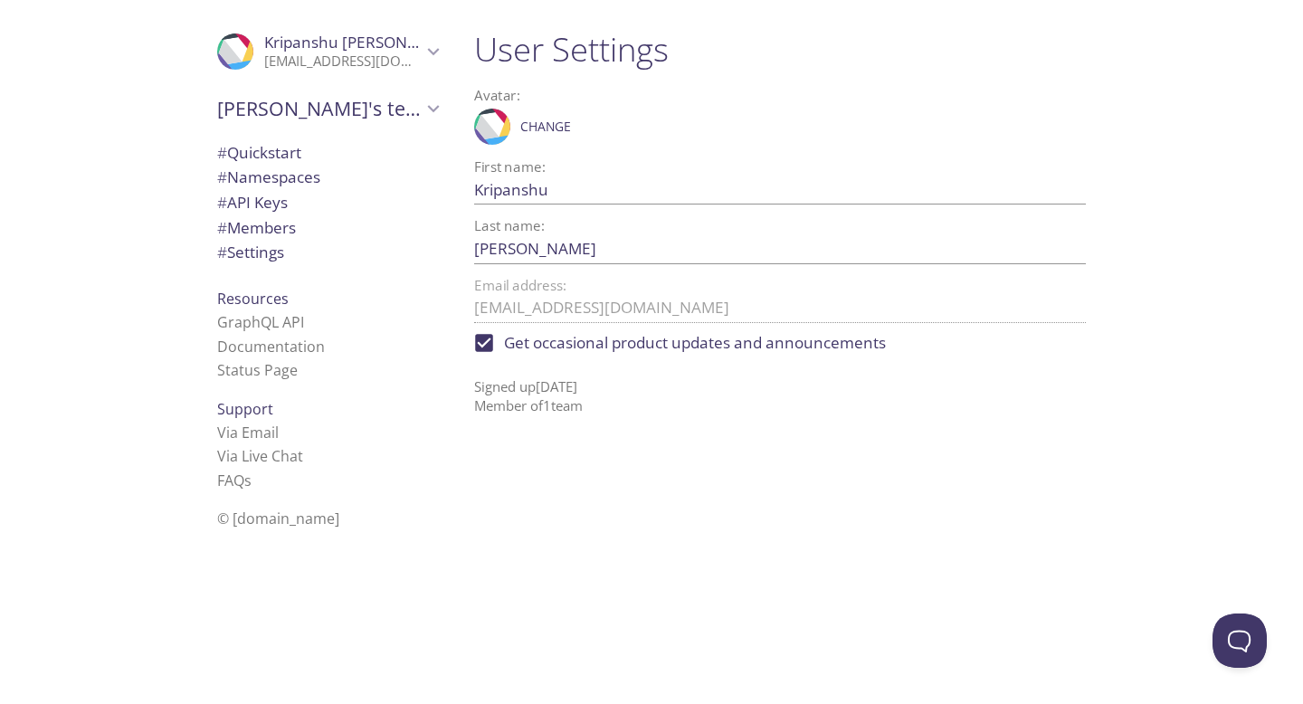
click at [283, 150] on span "# Quickstart" at bounding box center [259, 152] width 84 height 21
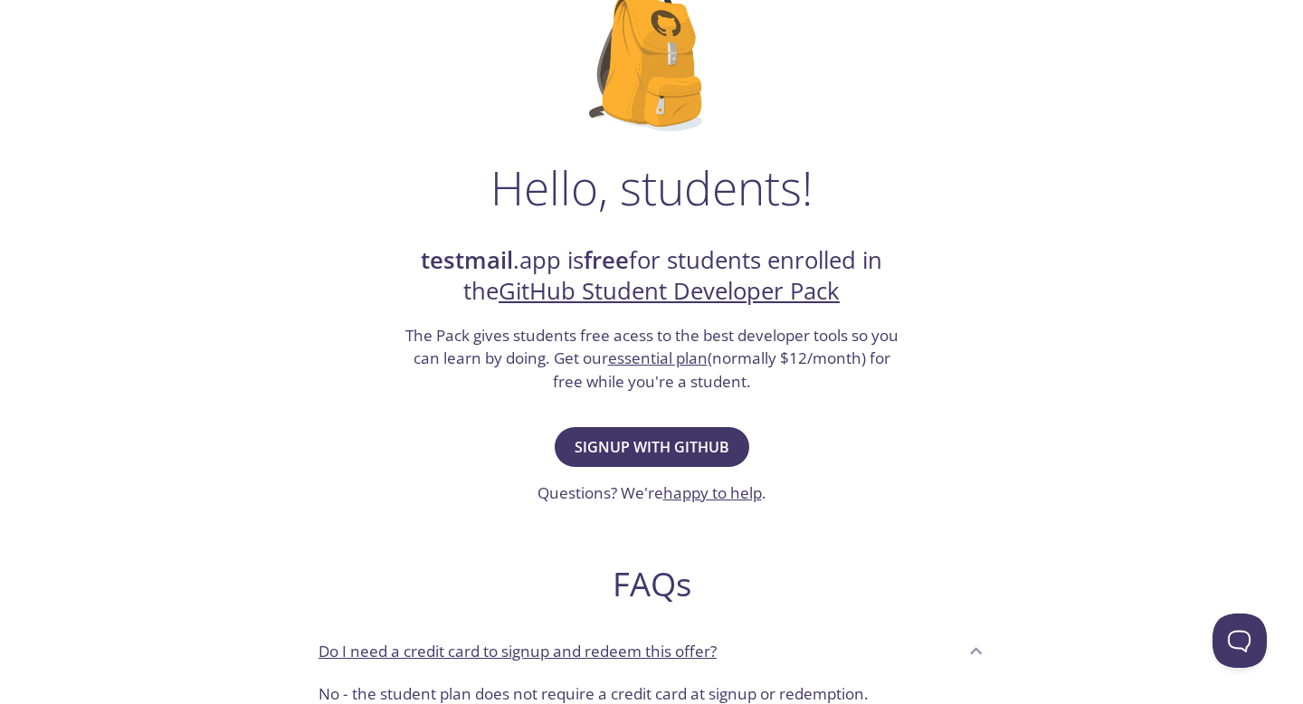
scroll to position [153, 0]
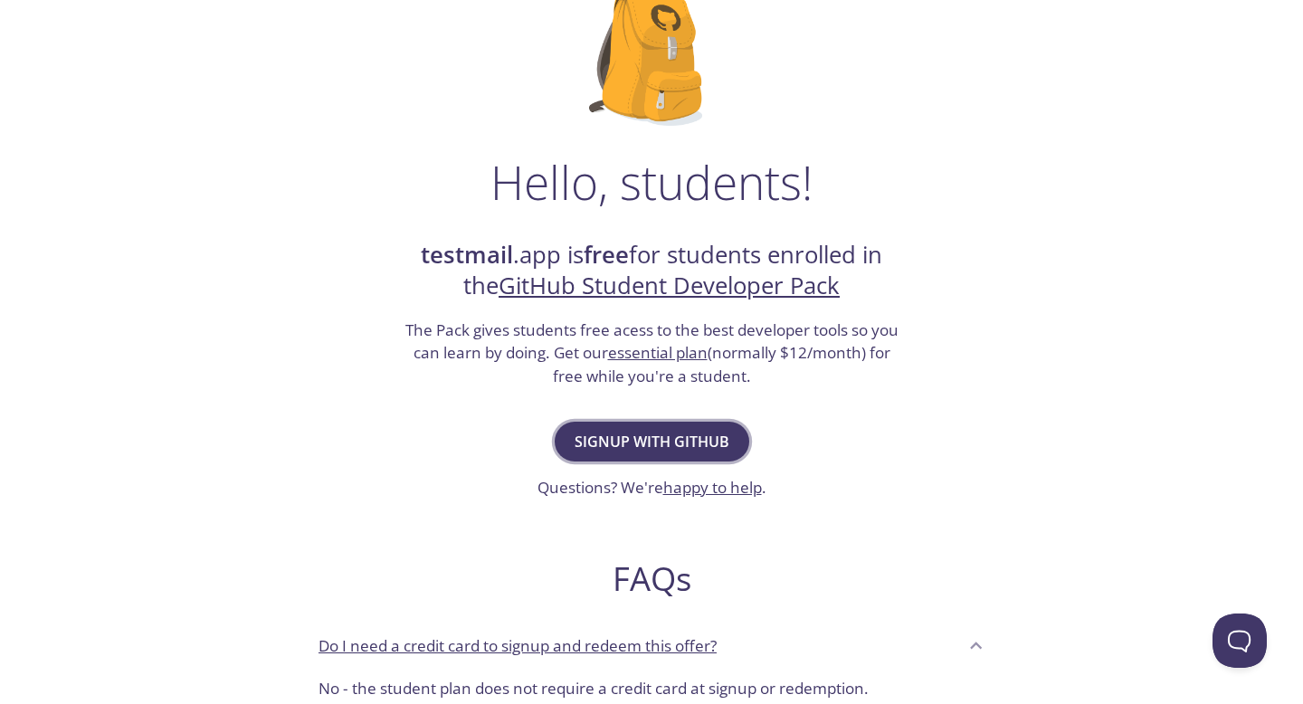
click at [615, 435] on span "Signup with GitHub" at bounding box center [652, 441] width 155 height 25
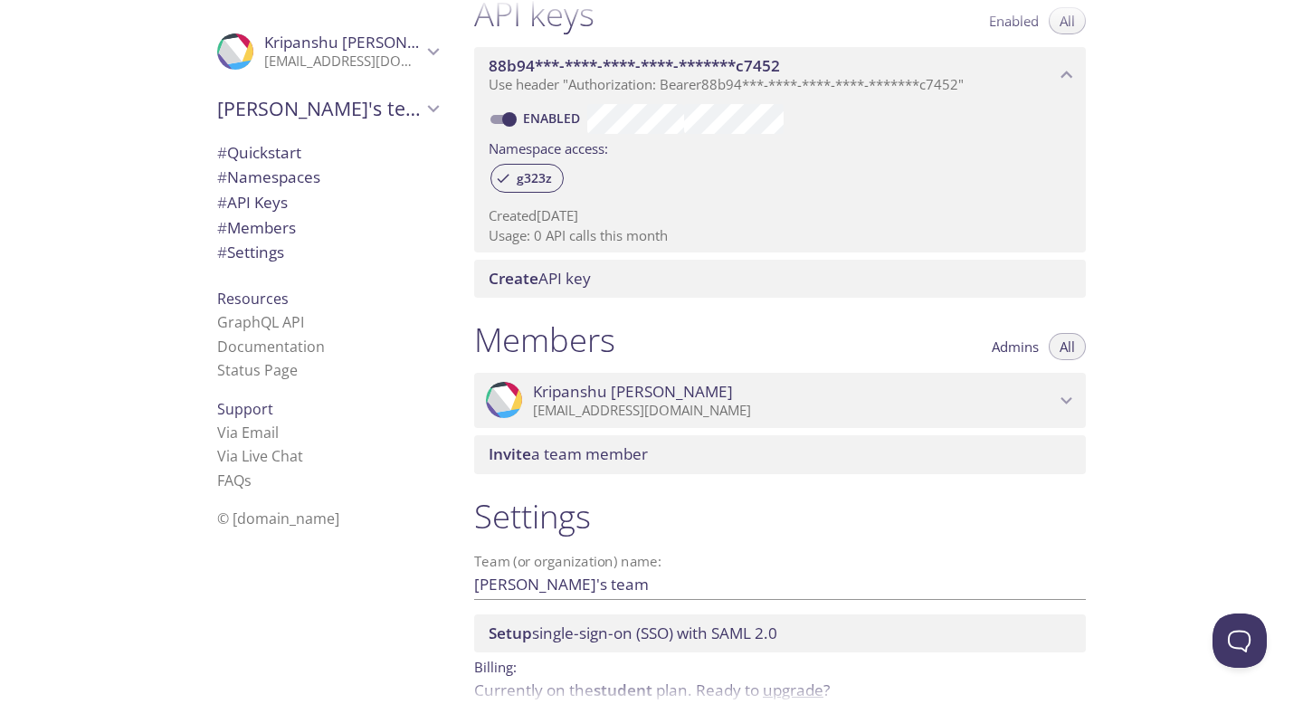
scroll to position [583, 0]
